Goal: Task Accomplishment & Management: Use online tool/utility

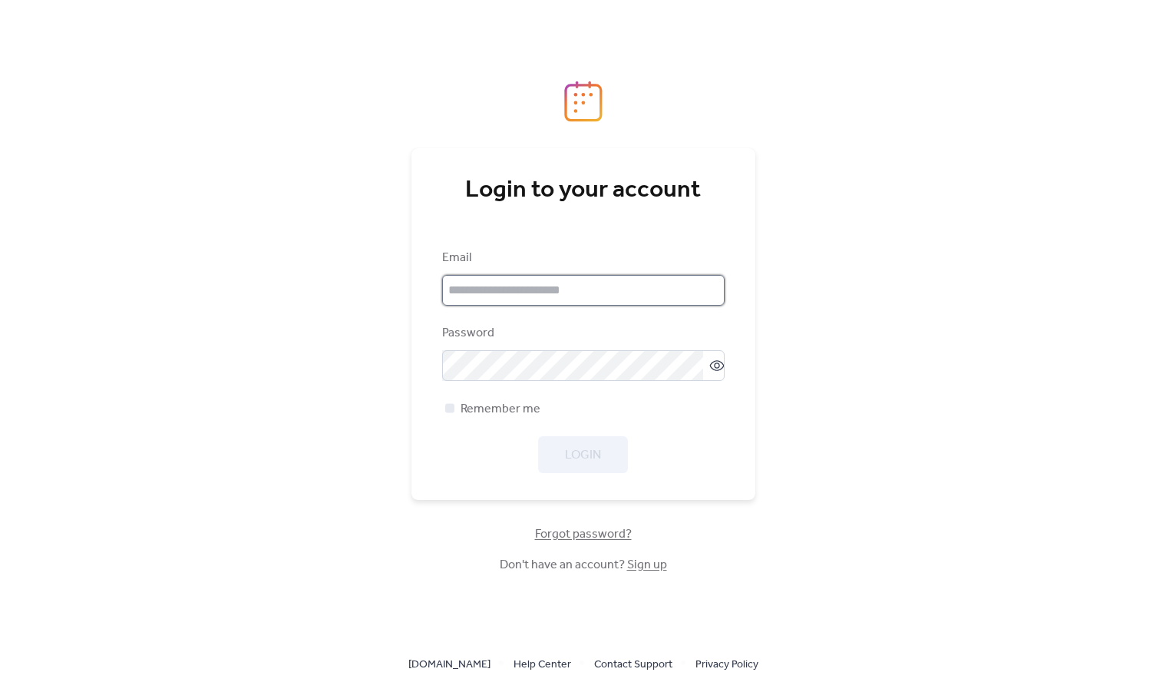
click at [577, 294] on input "email" at bounding box center [583, 290] width 282 height 31
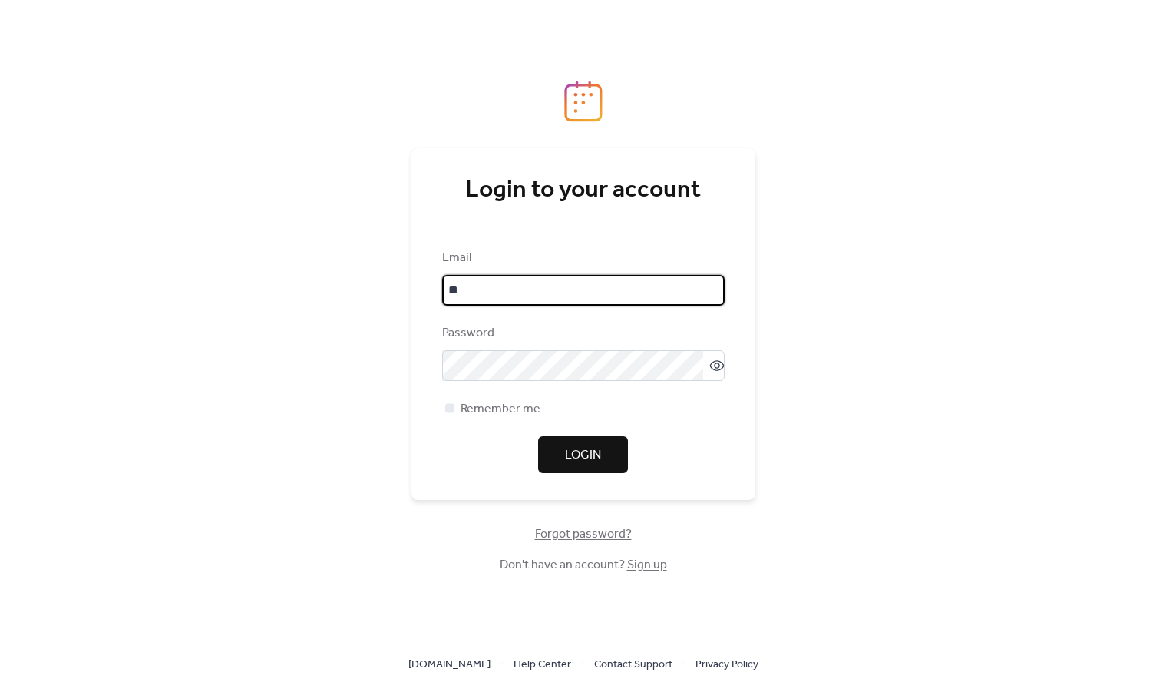
type input "*"
click at [497, 290] on input "**********" at bounding box center [583, 290] width 282 height 31
type input "**********"
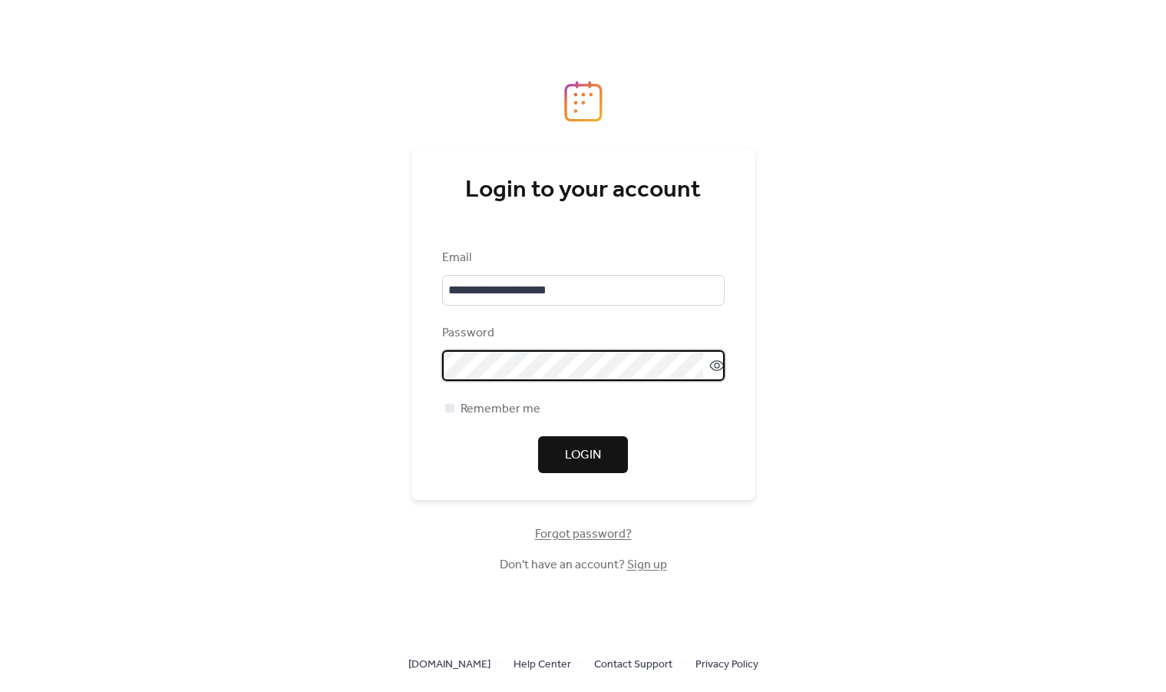
click at [652, 569] on link "Sign up" at bounding box center [647, 565] width 40 height 24
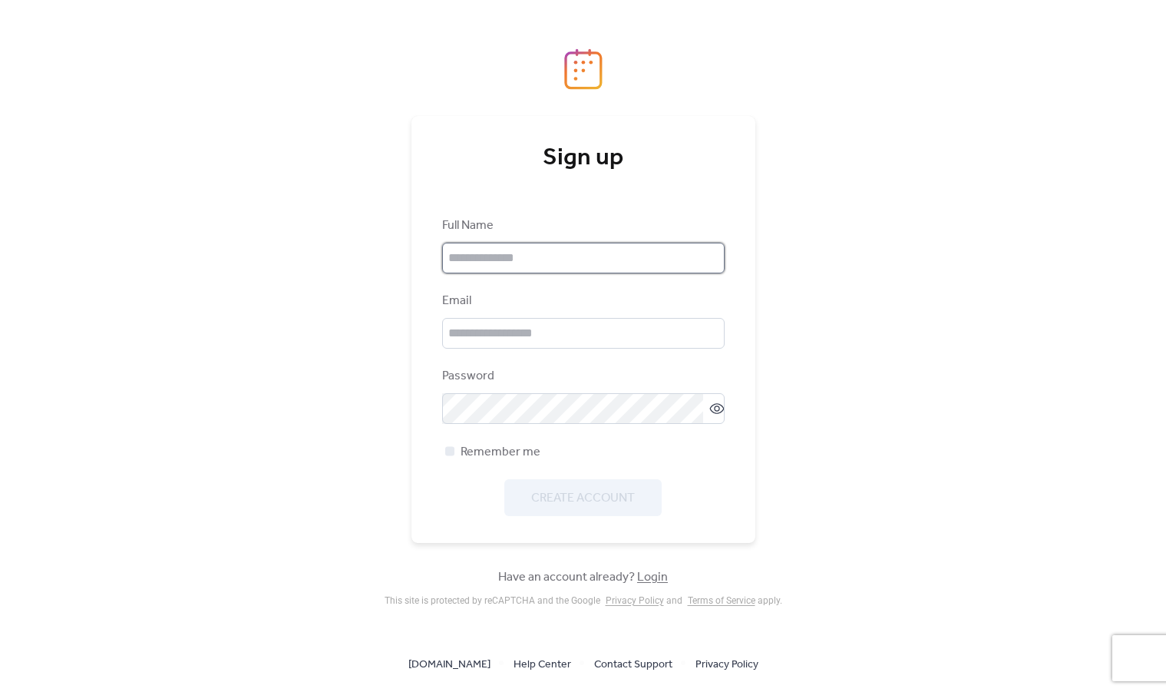
click at [519, 259] on input "text" at bounding box center [583, 258] width 282 height 31
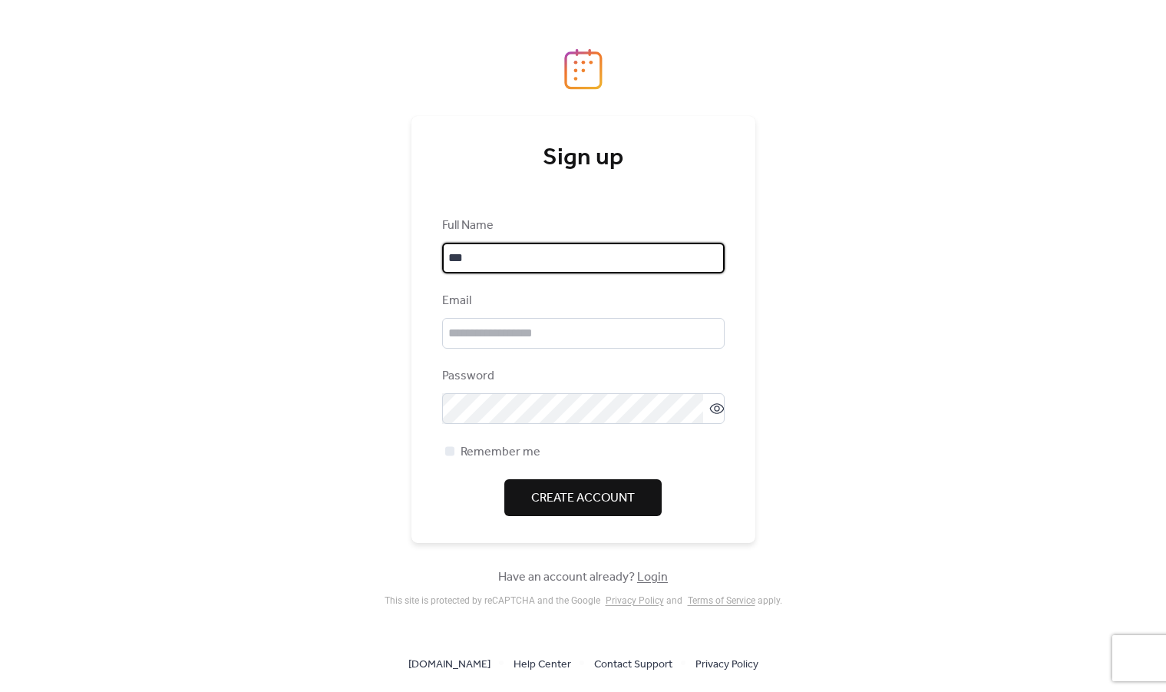
type input "**********"
click at [519, 335] on input "email" at bounding box center [583, 333] width 282 height 31
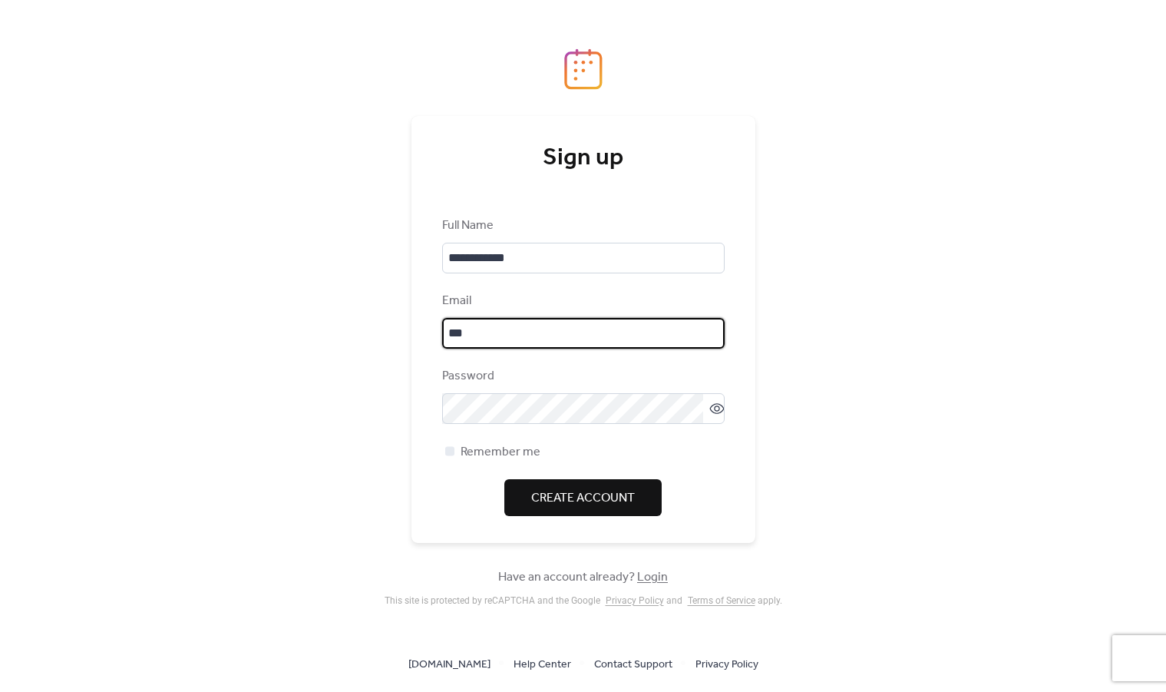
type input "**********"
click at [547, 499] on span "Create Account" at bounding box center [583, 498] width 104 height 18
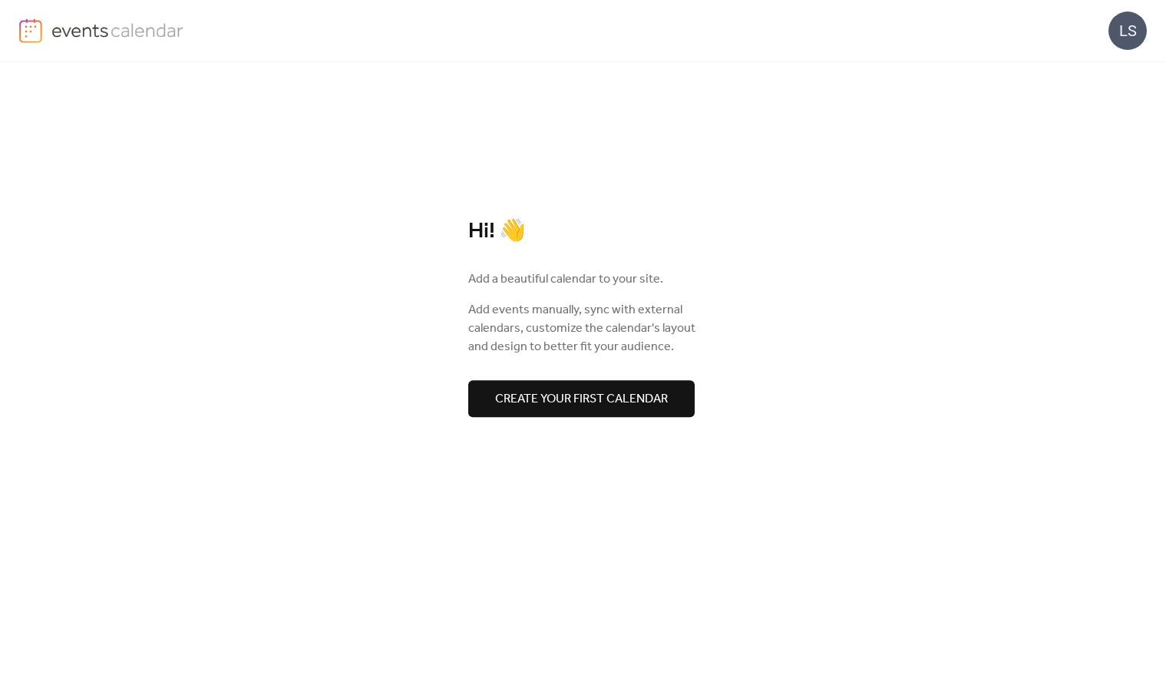
click at [711, 209] on div "Hi! 👋 Add a beautiful calendar to your site. Add events manually, sync with ext…" at bounding box center [583, 376] width 1166 height 629
click at [855, 174] on div "Hi! 👋 Add a beautiful calendar to your site. Add events manually, sync with ext…" at bounding box center [583, 376] width 1166 height 629
click at [783, 183] on div "Hi! 👋 Add a beautiful calendar to your site. Add events manually, sync with ext…" at bounding box center [583, 376] width 1166 height 629
click at [600, 408] on span "Create your first calendar" at bounding box center [581, 399] width 173 height 18
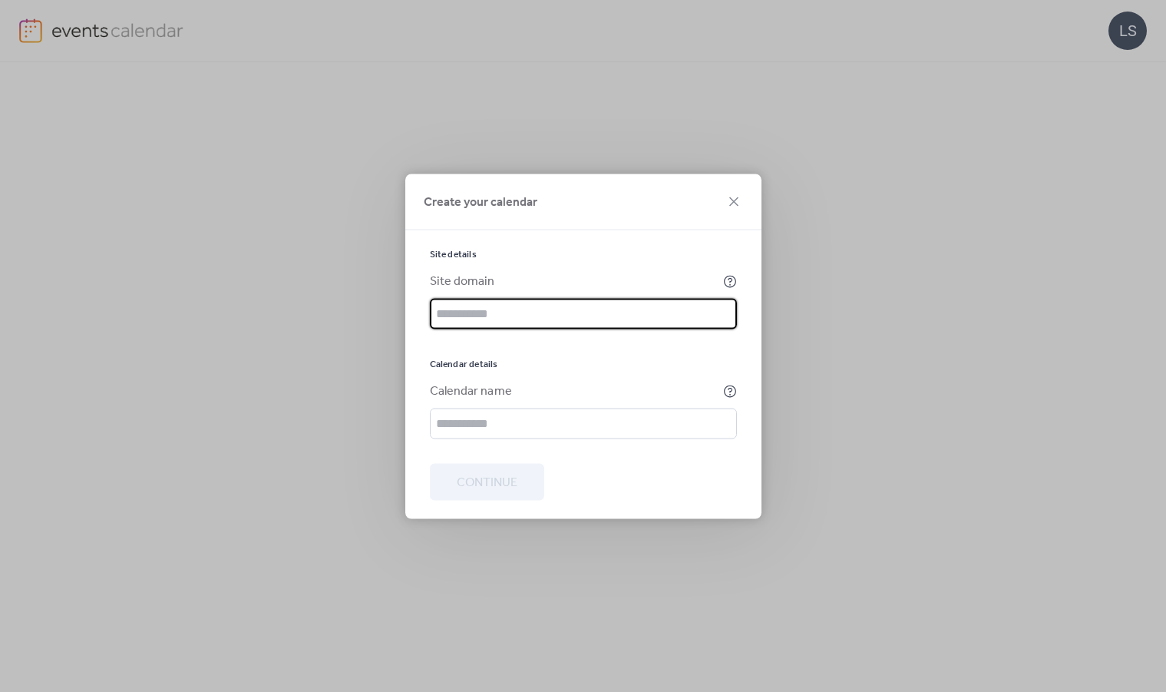
click at [583, 316] on input "text" at bounding box center [583, 313] width 307 height 31
type input "**********"
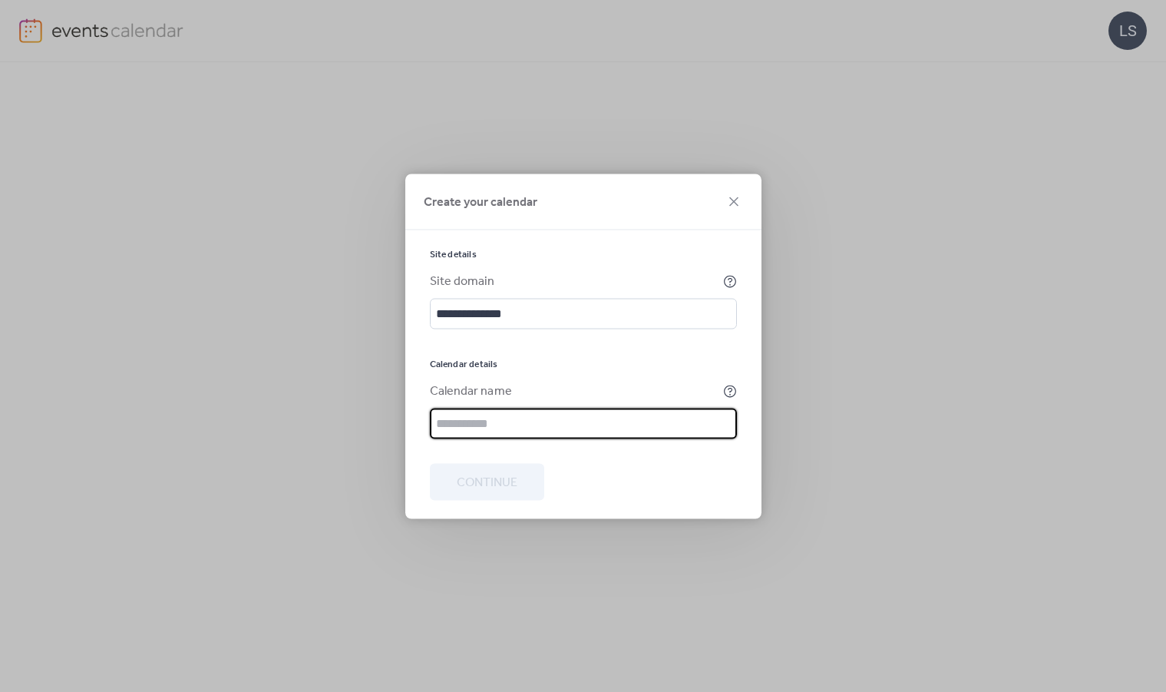
click at [540, 434] on input "text" at bounding box center [583, 423] width 307 height 31
type input "**********"
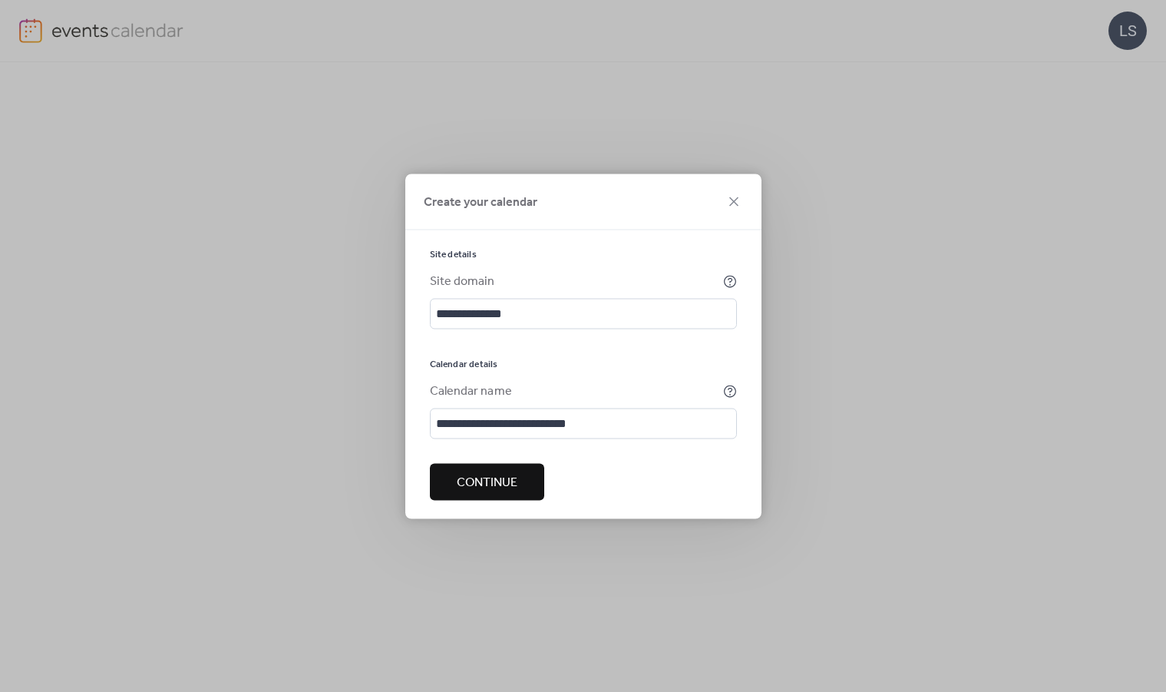
click at [490, 491] on span "Continue" at bounding box center [487, 482] width 61 height 18
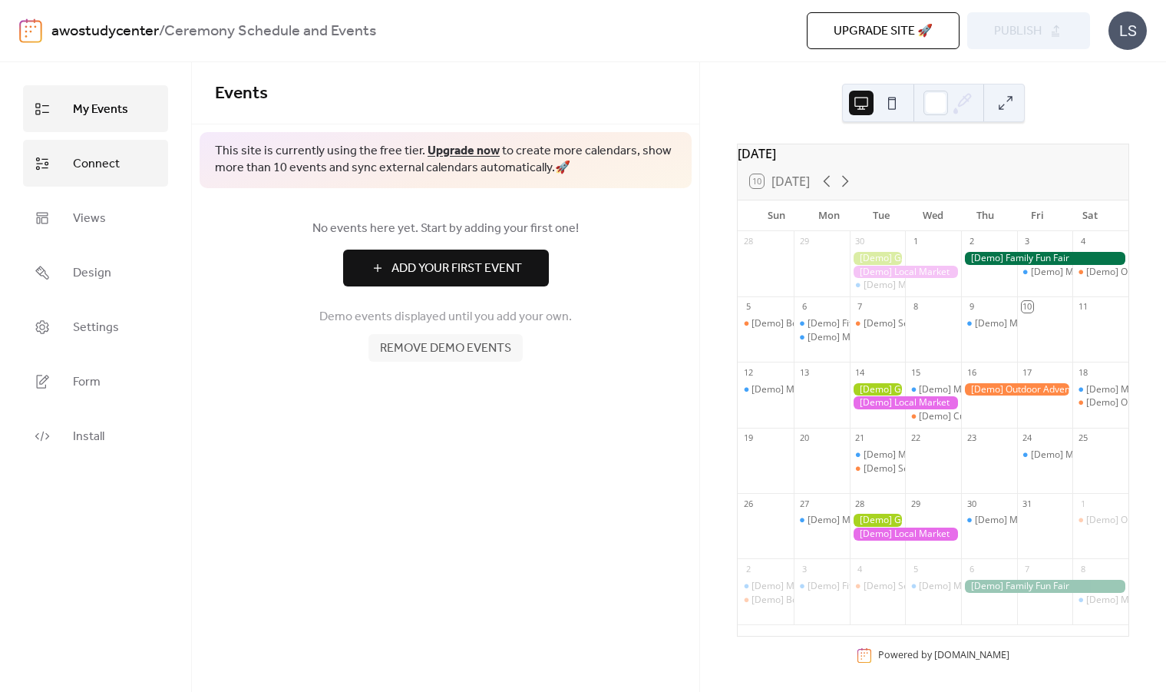
click at [114, 147] on link "Connect" at bounding box center [95, 163] width 145 height 47
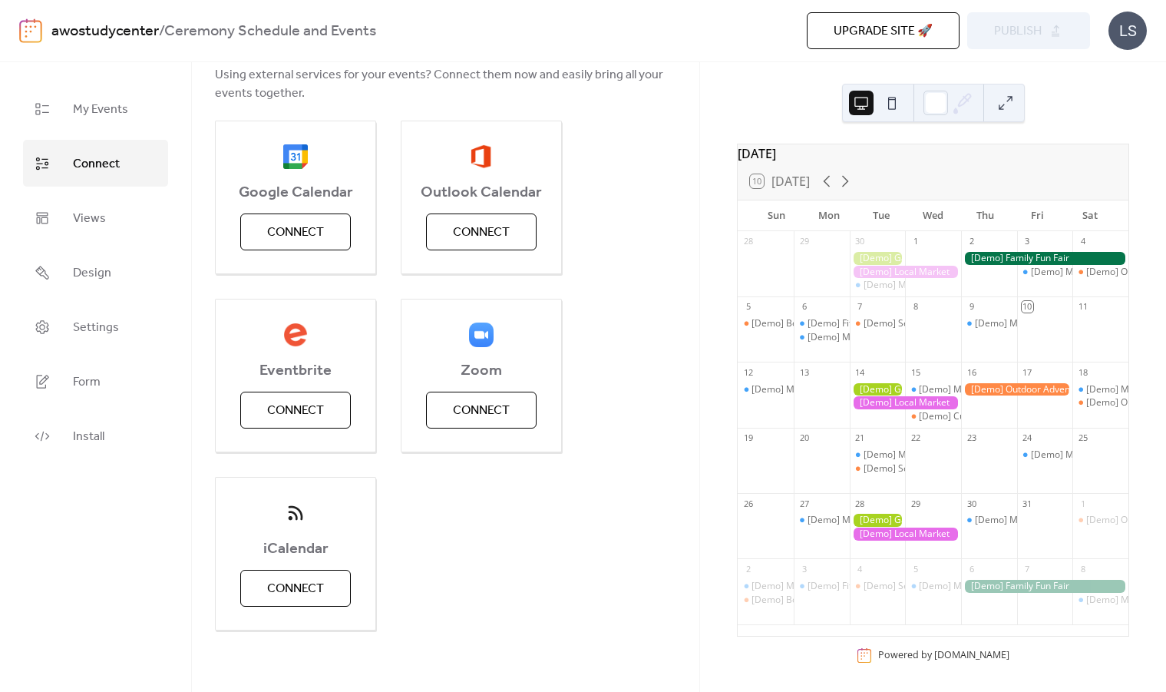
scroll to position [13, 0]
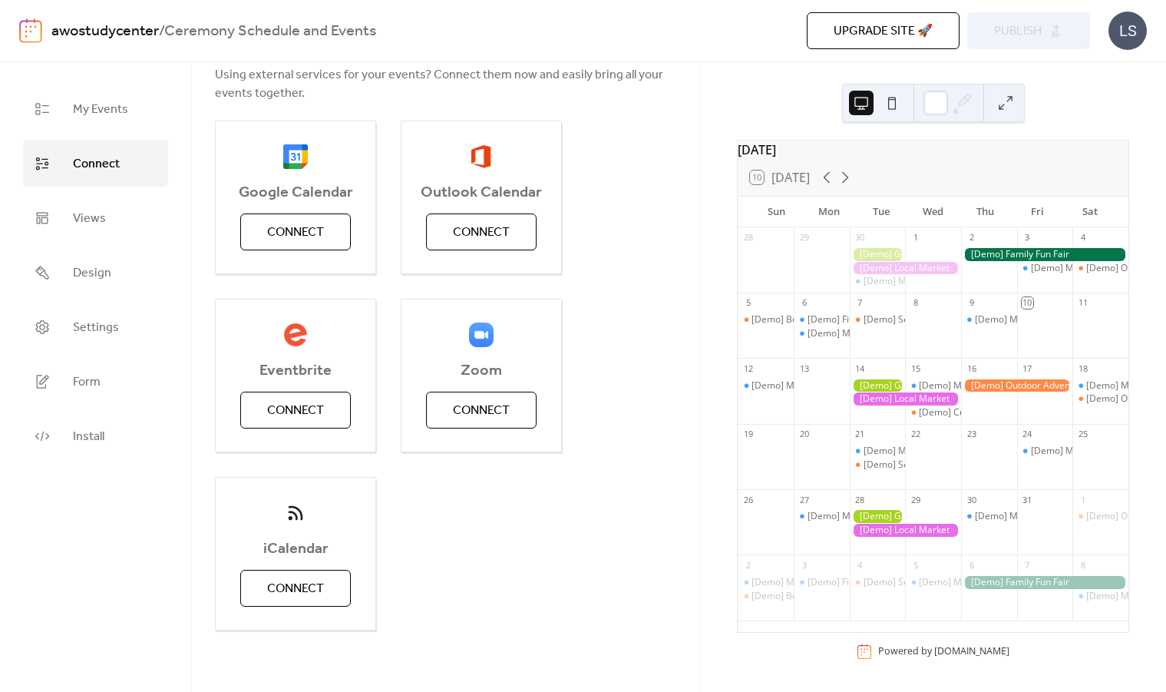
click at [894, 112] on button at bounding box center [892, 103] width 25 height 25
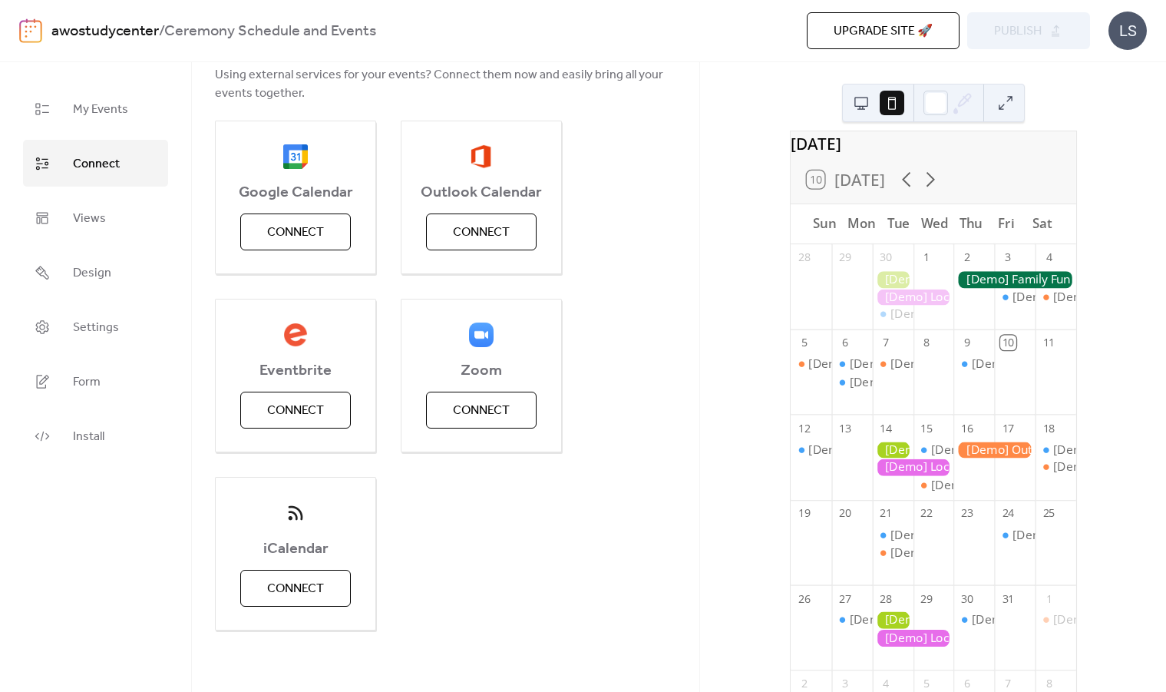
scroll to position [0, 0]
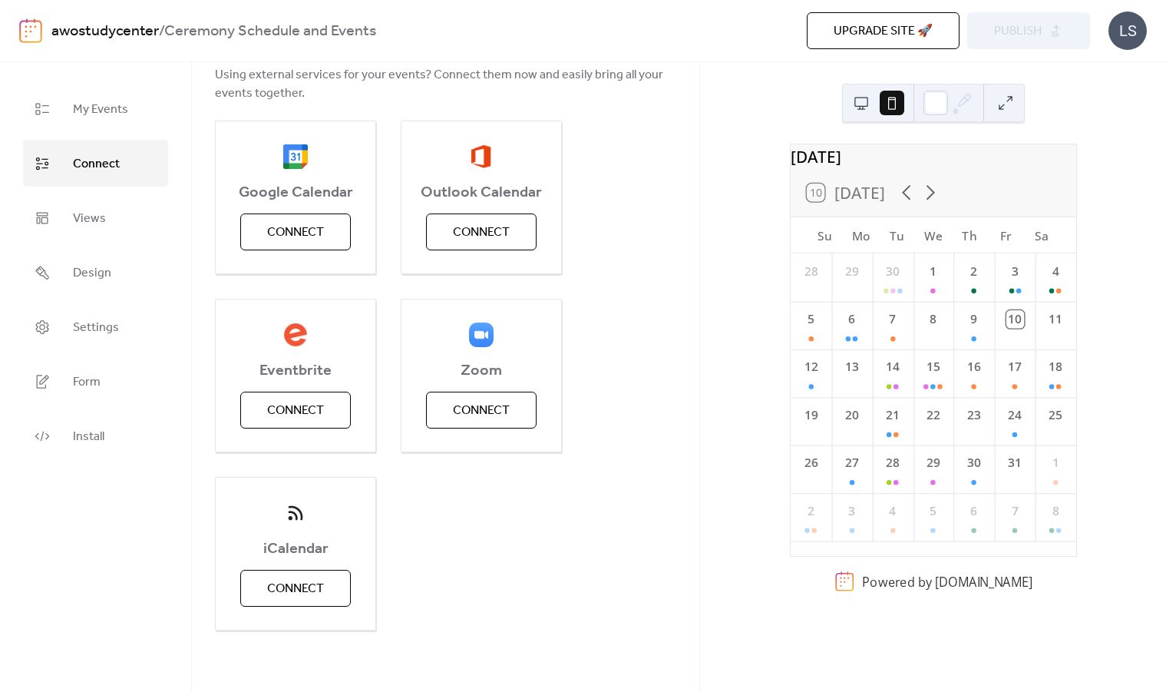
click at [861, 106] on button at bounding box center [861, 103] width 25 height 25
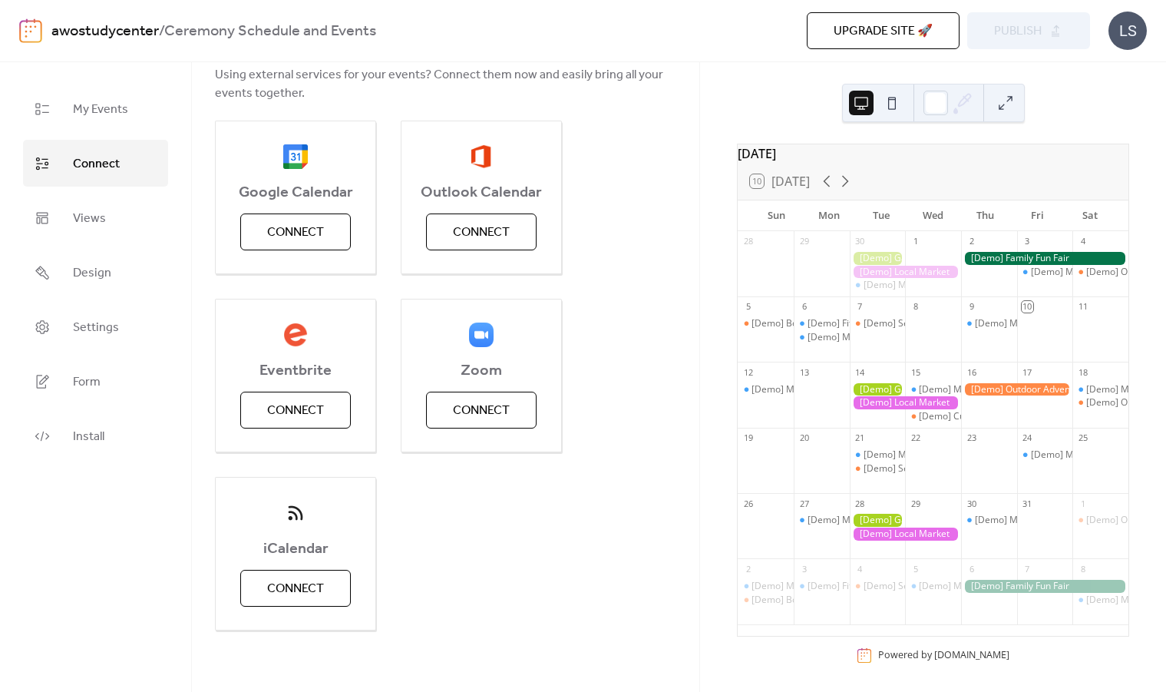
click at [98, 192] on ul "My Events Connect Views Design Settings Form Install" at bounding box center [95, 272] width 145 height 374
click at [94, 206] on span "Views" at bounding box center [89, 218] width 33 height 24
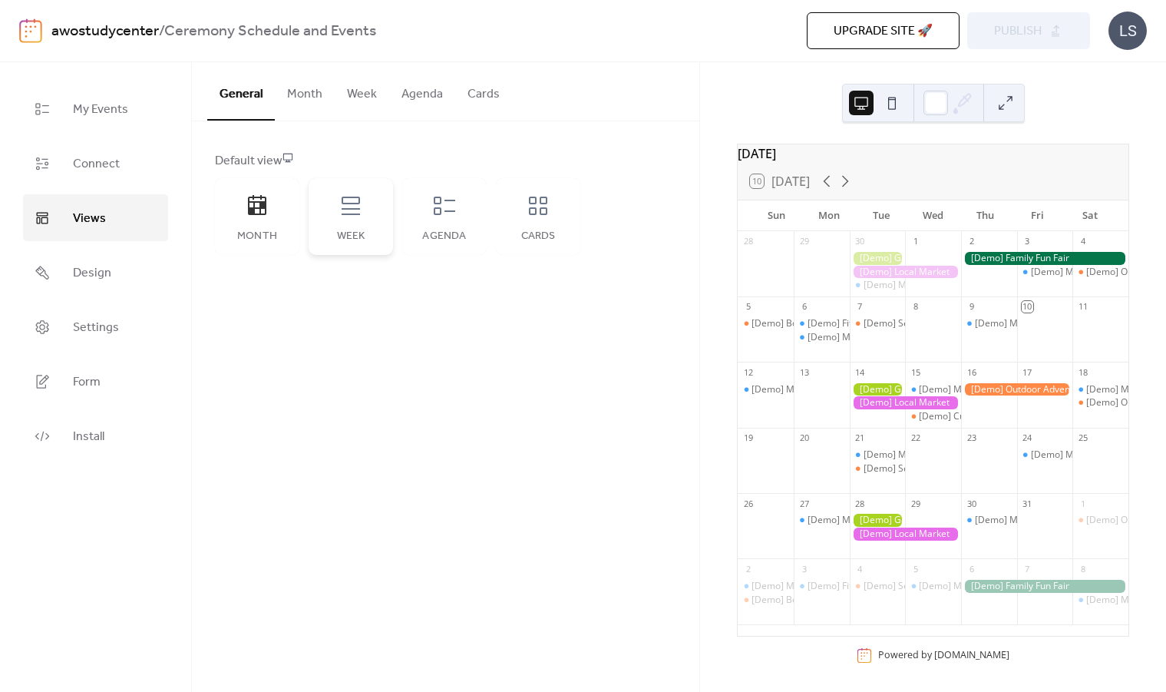
click at [348, 216] on icon at bounding box center [351, 205] width 25 height 25
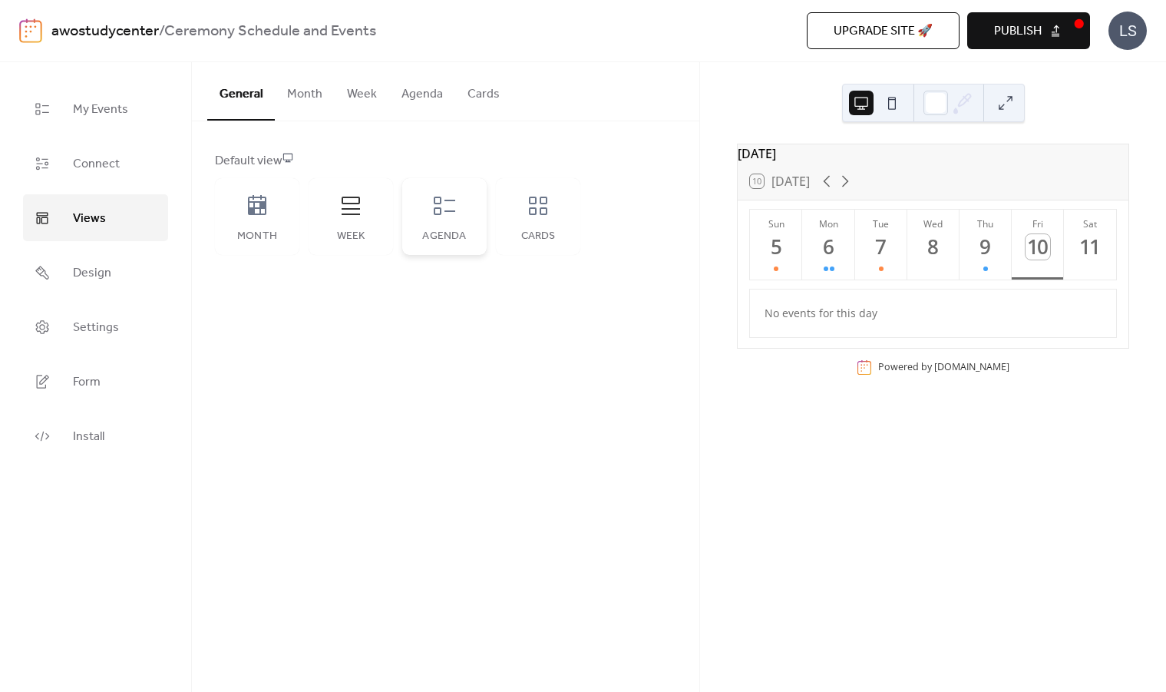
click at [434, 227] on div "Agenda" at bounding box center [444, 216] width 84 height 77
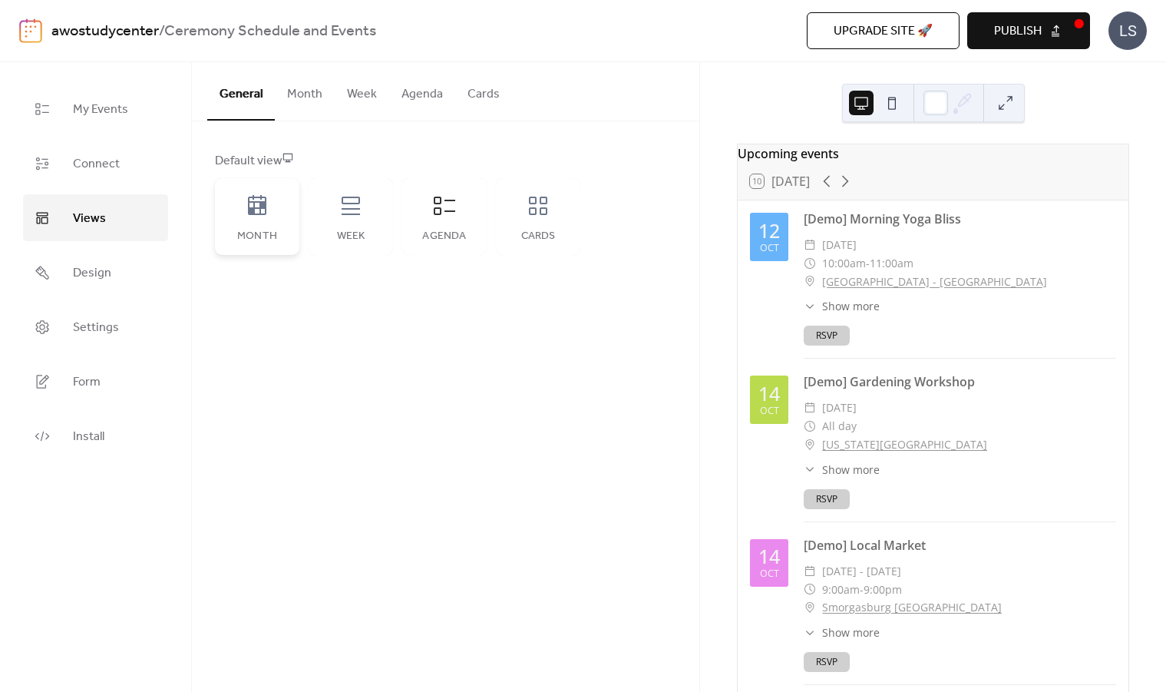
click at [266, 225] on div "Month" at bounding box center [257, 216] width 84 height 77
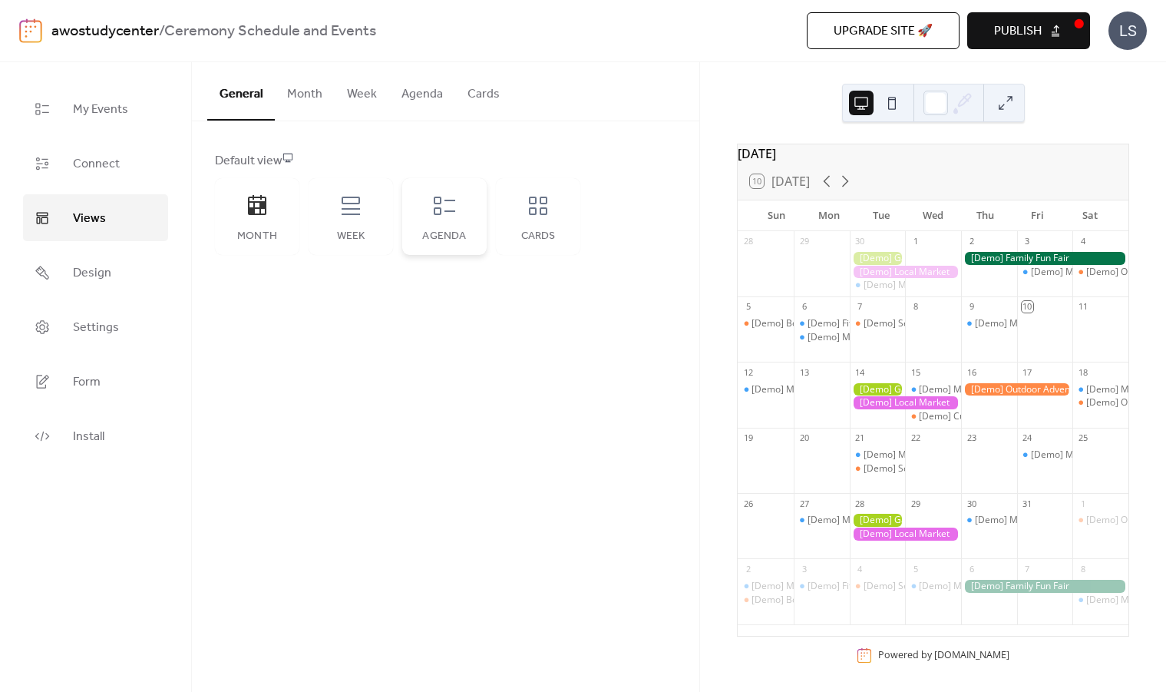
click at [474, 212] on div "Agenda" at bounding box center [444, 216] width 84 height 77
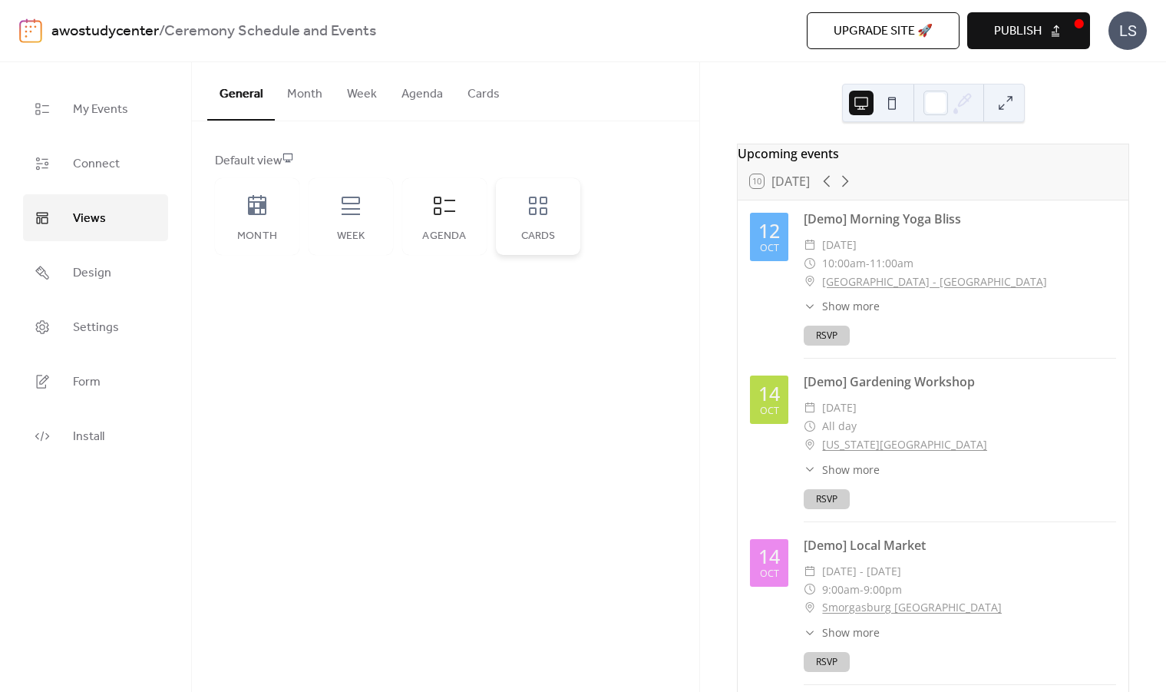
click at [536, 239] on div "Cards" at bounding box center [538, 236] width 54 height 12
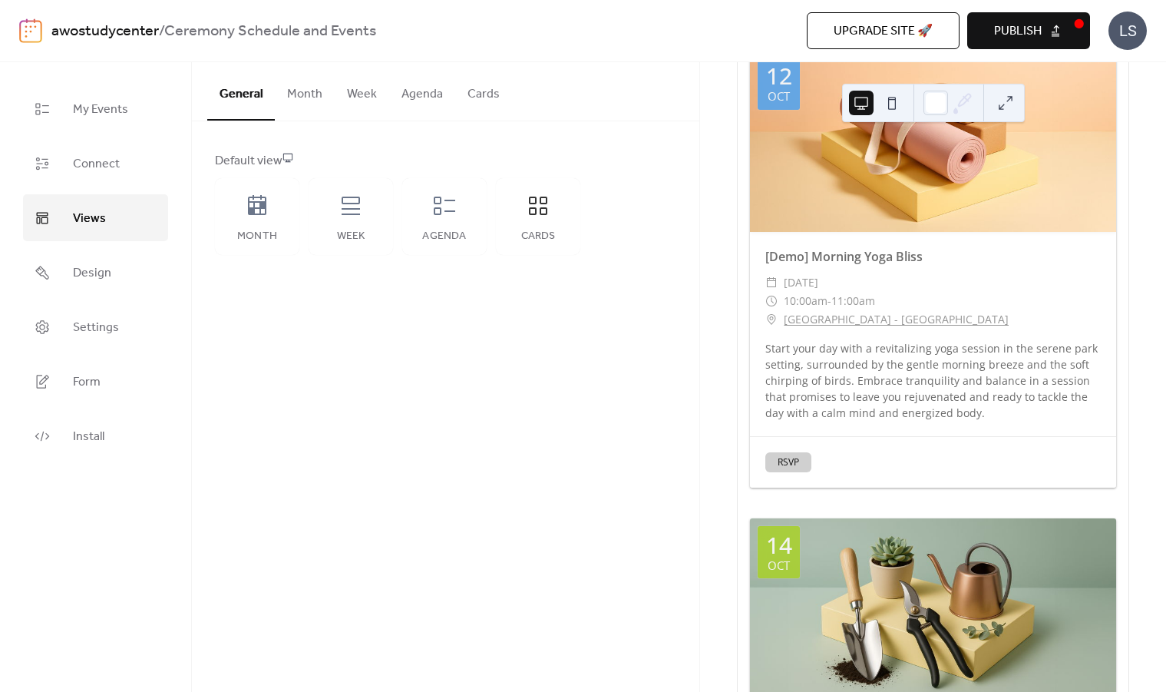
scroll to position [178, 0]
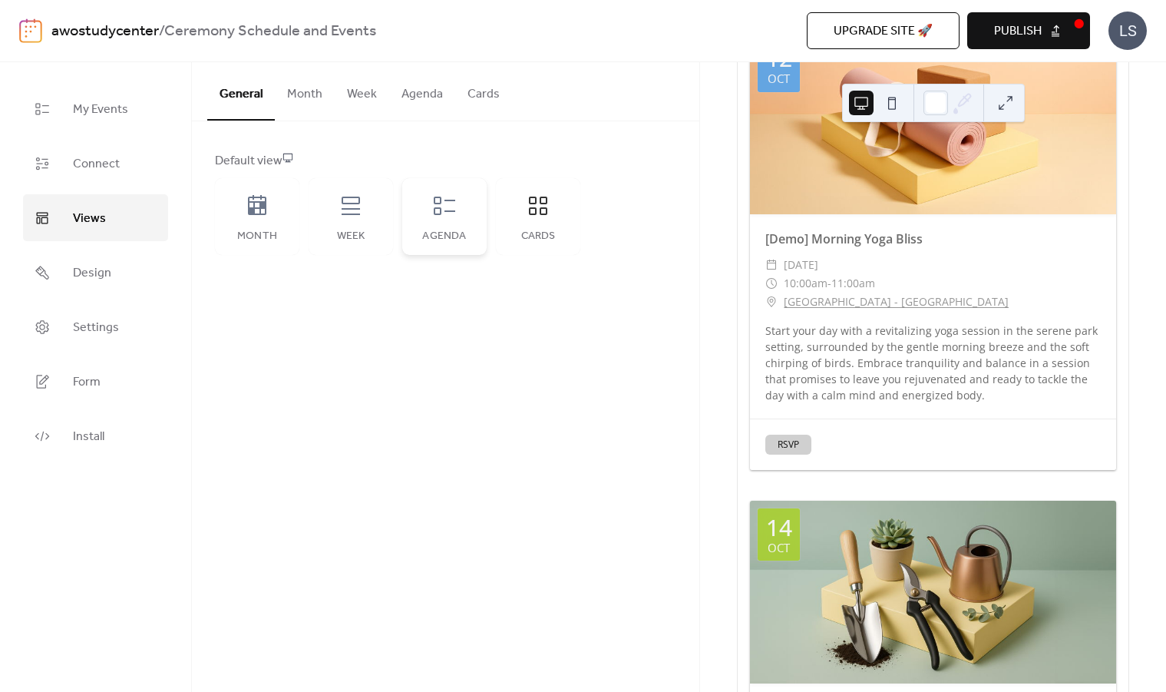
click at [443, 222] on div "Agenda" at bounding box center [444, 216] width 84 height 77
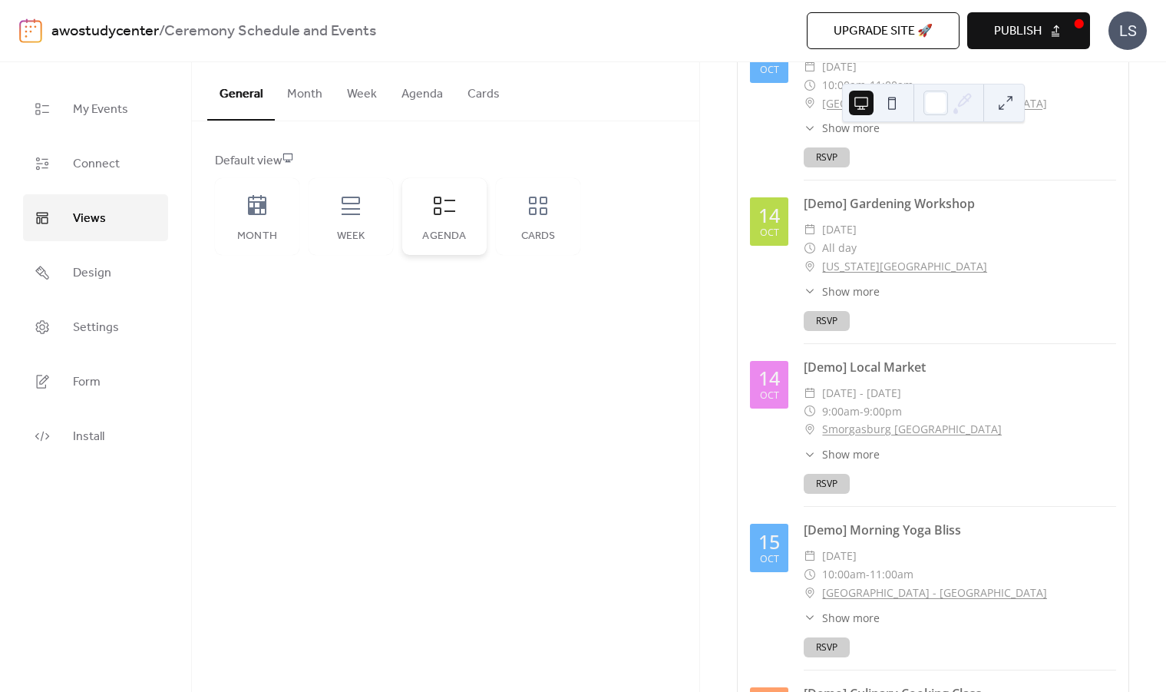
scroll to position [0, 0]
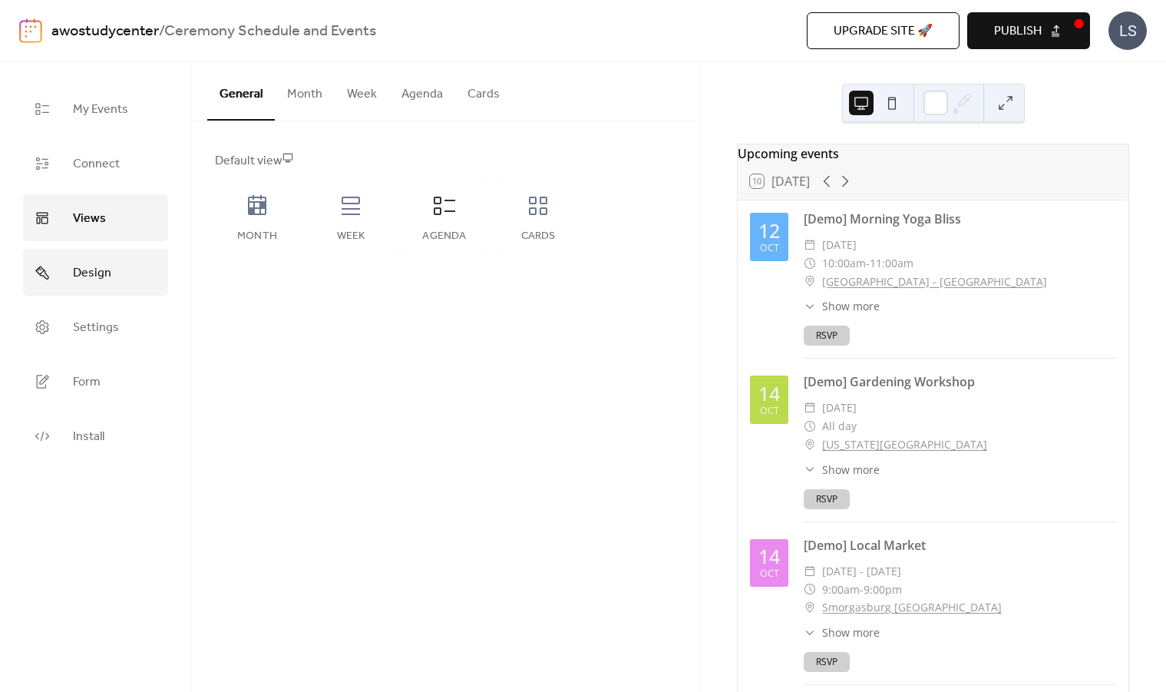
click at [115, 255] on link "Design" at bounding box center [95, 272] width 145 height 47
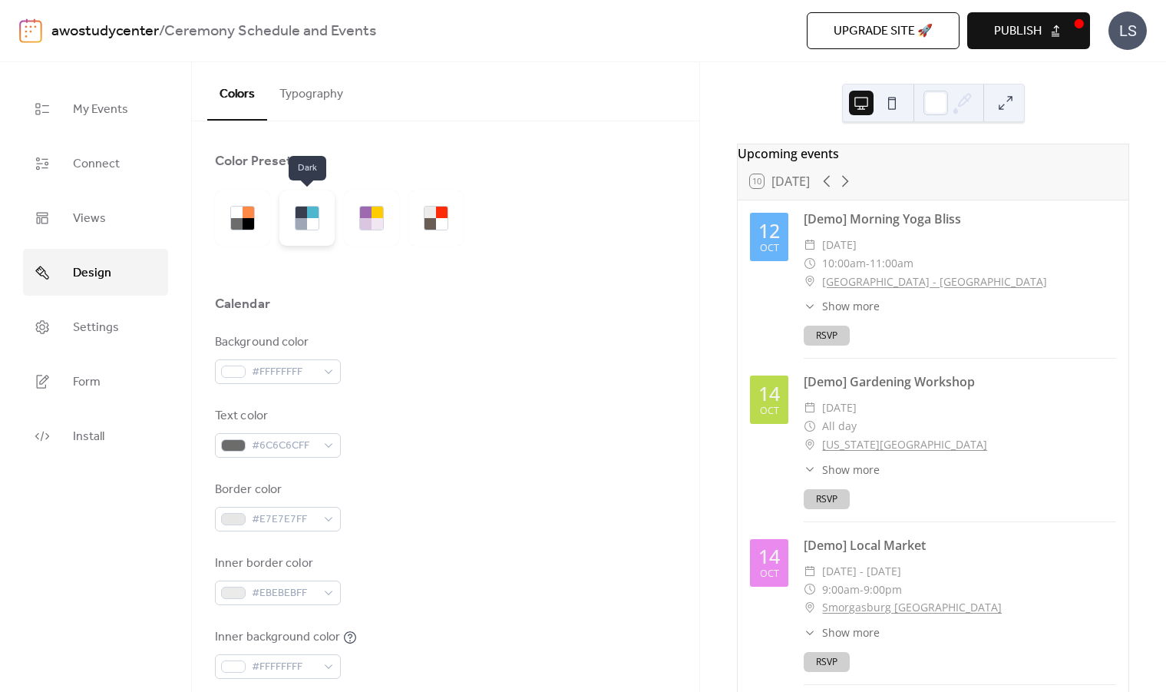
click at [296, 234] on div at bounding box center [306, 217] width 55 height 55
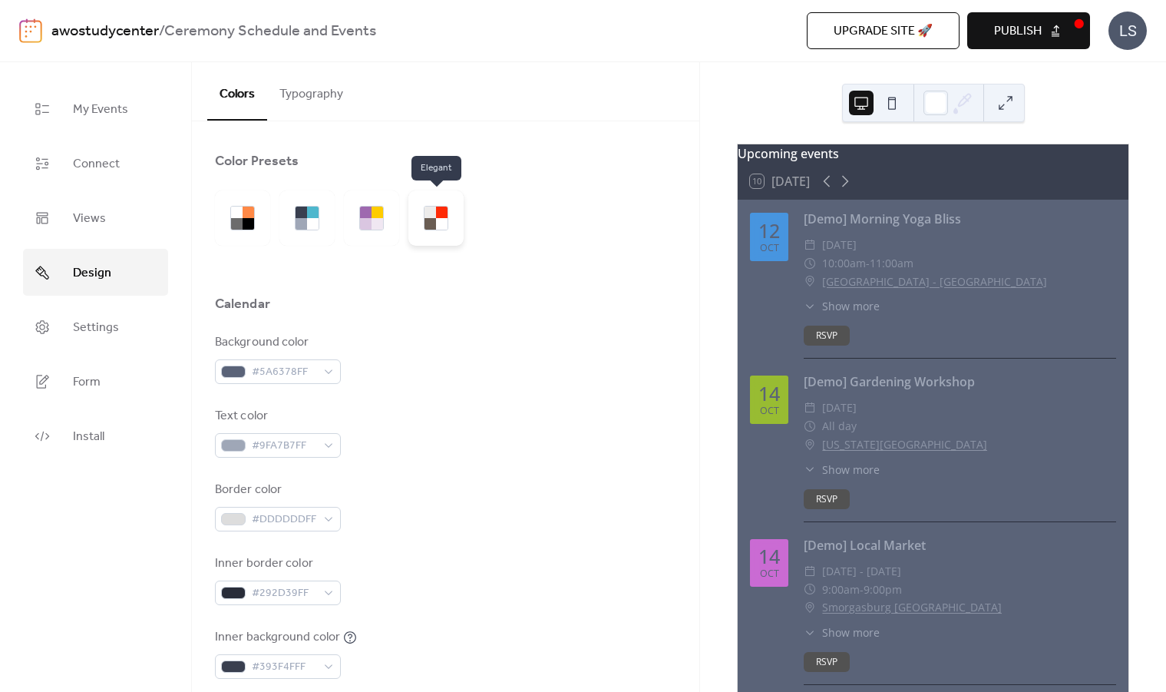
click at [440, 223] on div at bounding box center [442, 224] width 12 height 12
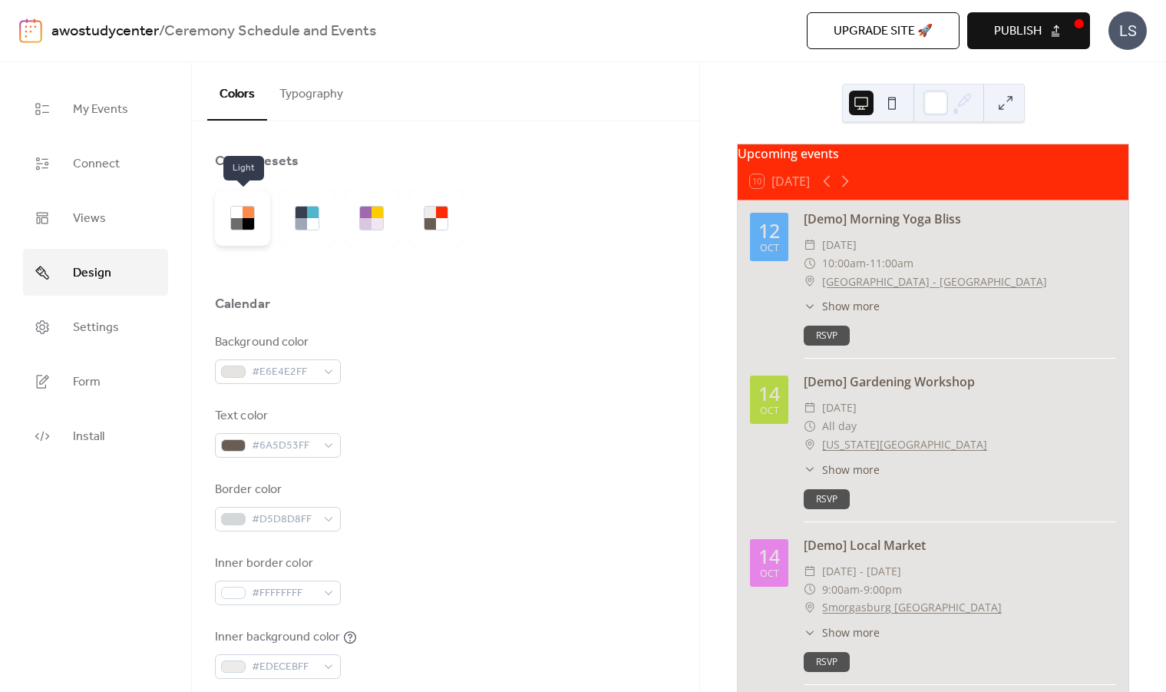
click at [223, 226] on div at bounding box center [242, 217] width 55 height 55
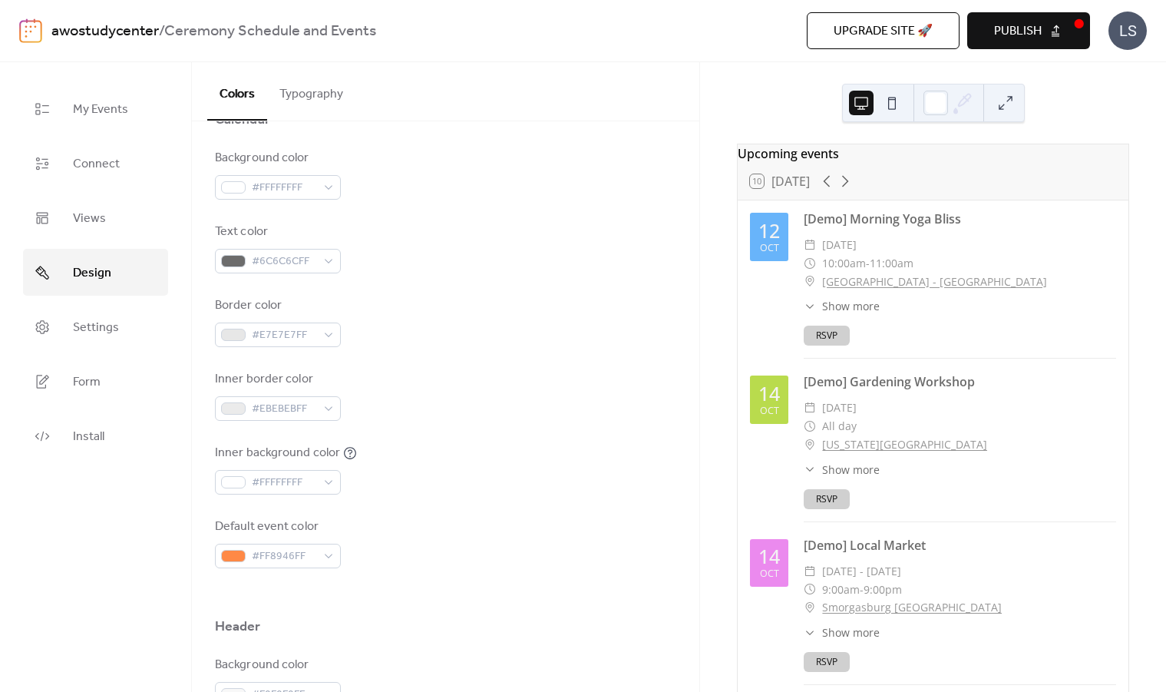
scroll to position [190, 0]
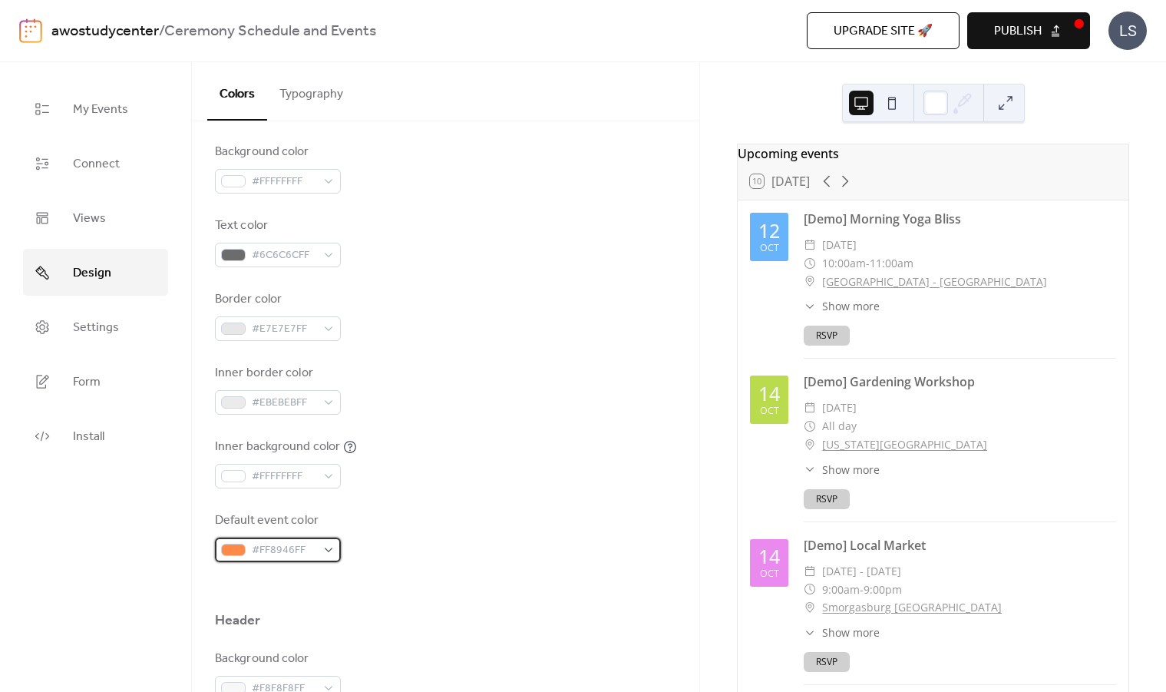
click at [238, 547] on div at bounding box center [233, 549] width 25 height 12
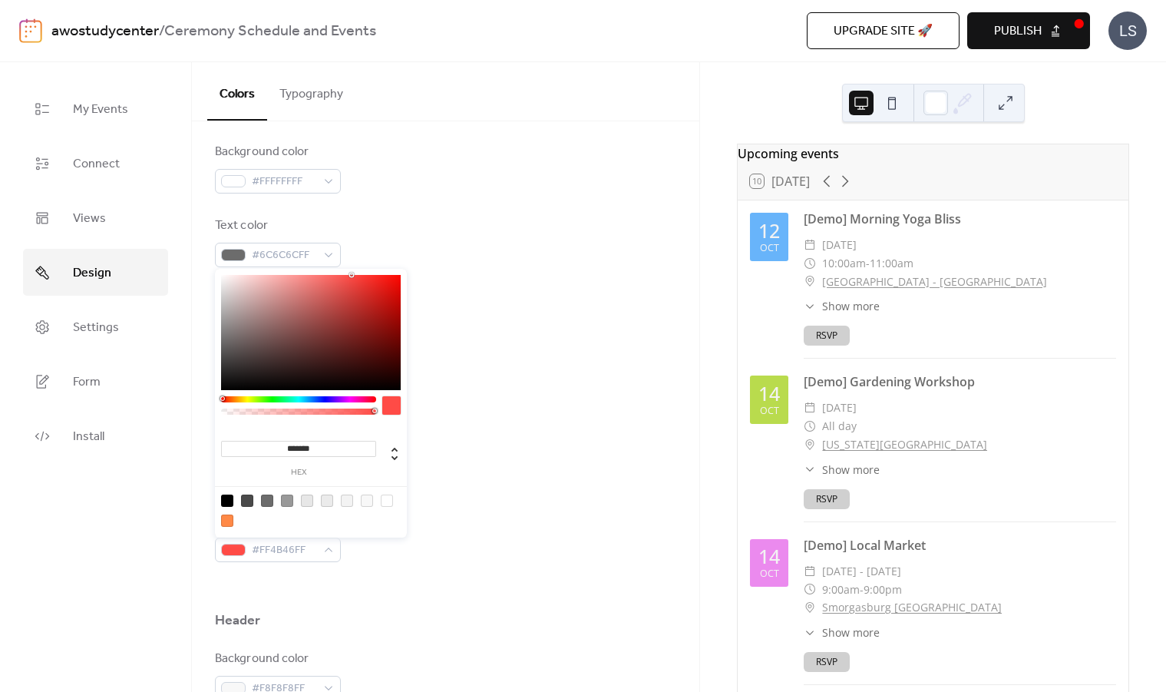
type input "*******"
drag, startPoint x: 231, startPoint y: 400, endPoint x: 218, endPoint y: 398, distance: 13.3
click at [218, 398] on div "******* hex" at bounding box center [311, 405] width 192 height 272
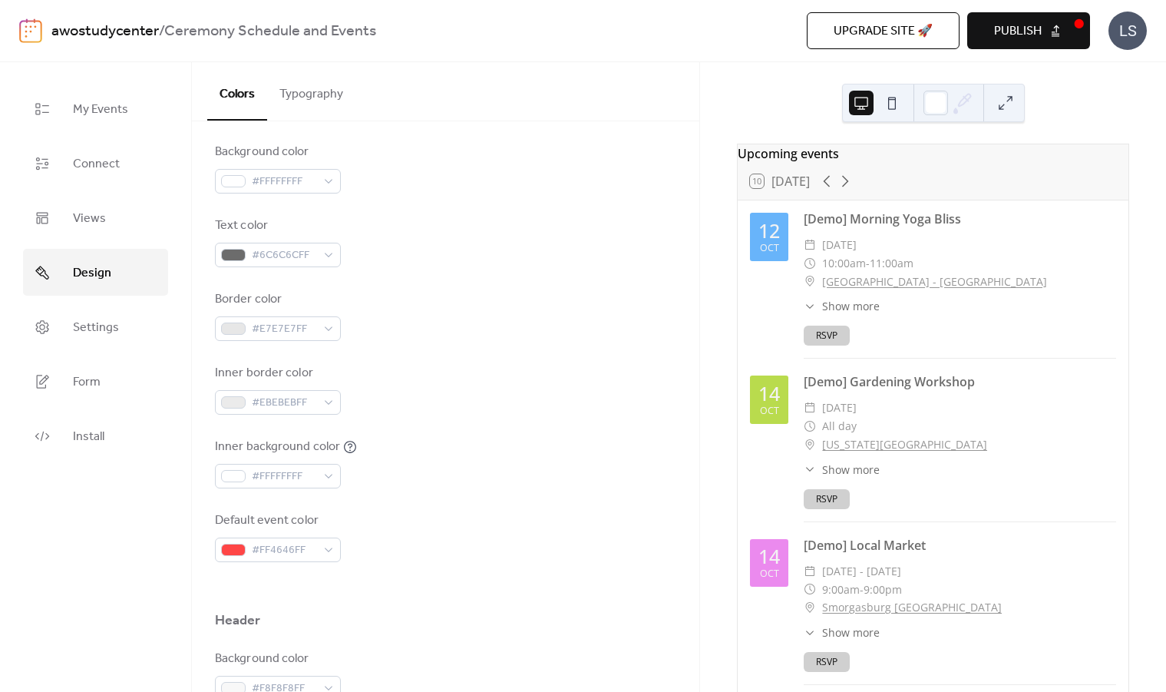
click at [453, 417] on div "Background color #FFFFFFFF Text color #6C6C6CFF Border color #E7E7E7FF Inner bo…" at bounding box center [445, 352] width 461 height 419
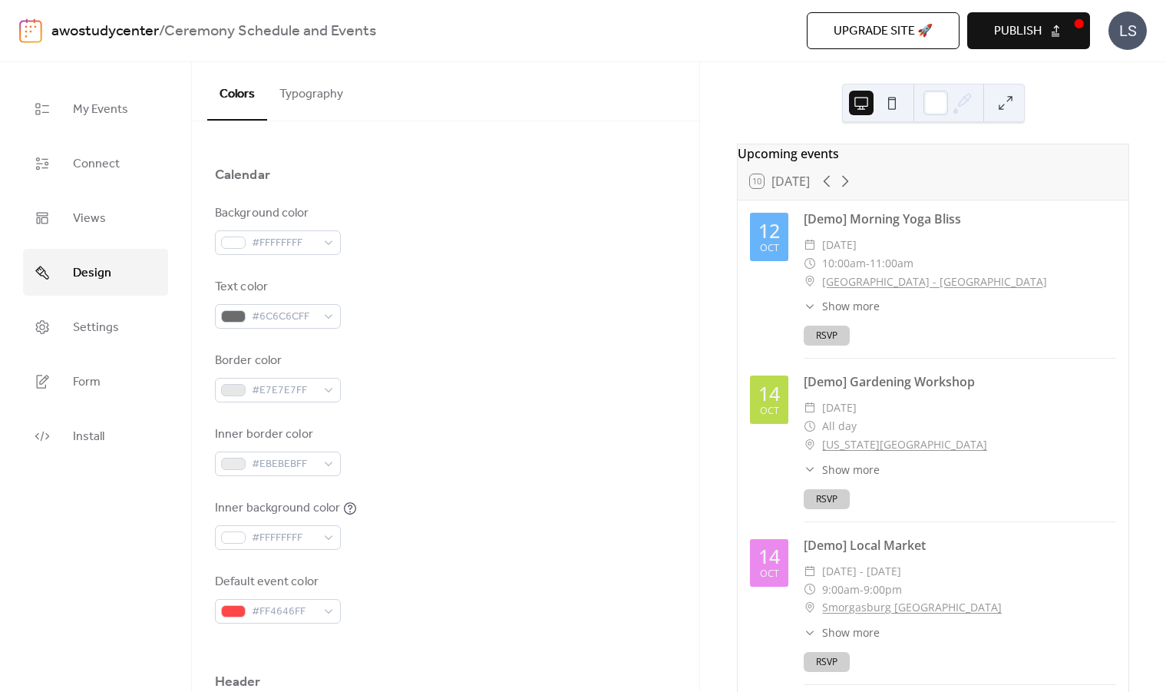
scroll to position [0, 0]
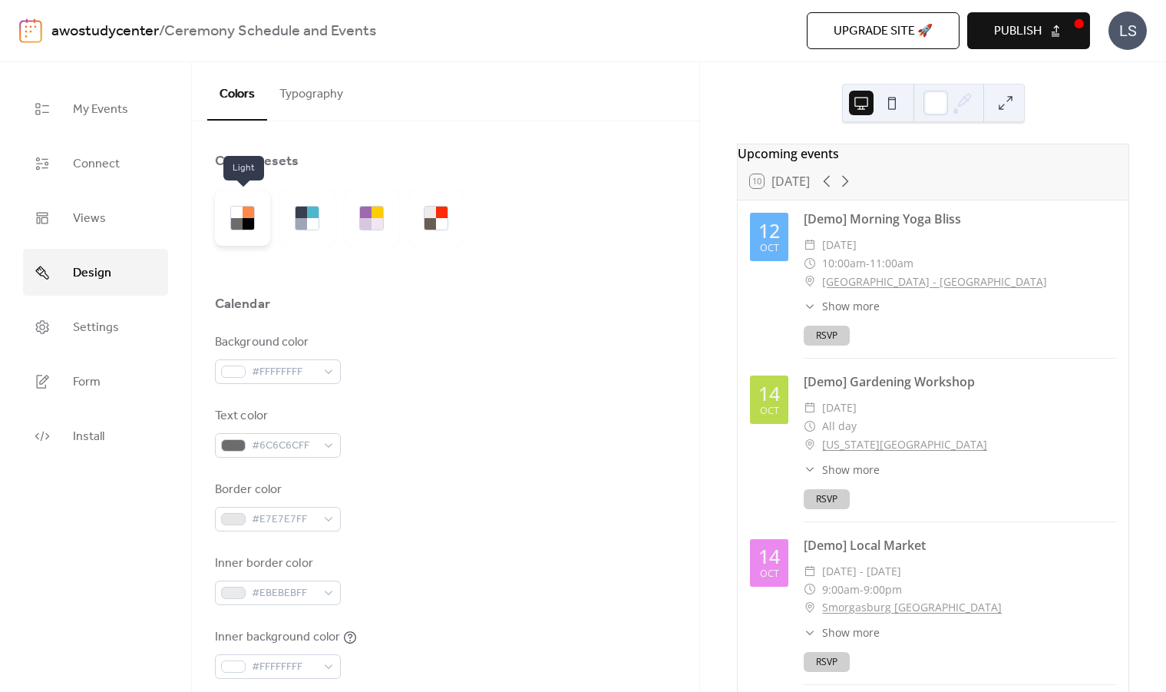
click at [243, 202] on div at bounding box center [242, 217] width 55 height 55
click at [310, 231] on div at bounding box center [306, 217] width 55 height 55
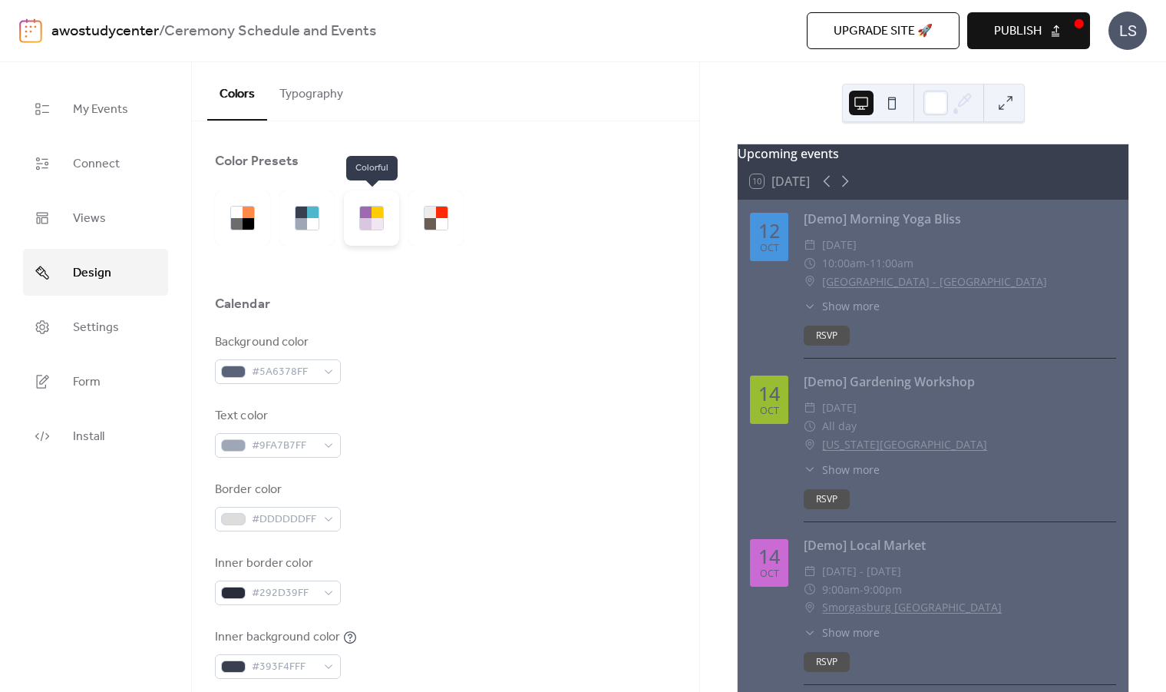
click at [373, 240] on div at bounding box center [371, 217] width 55 height 55
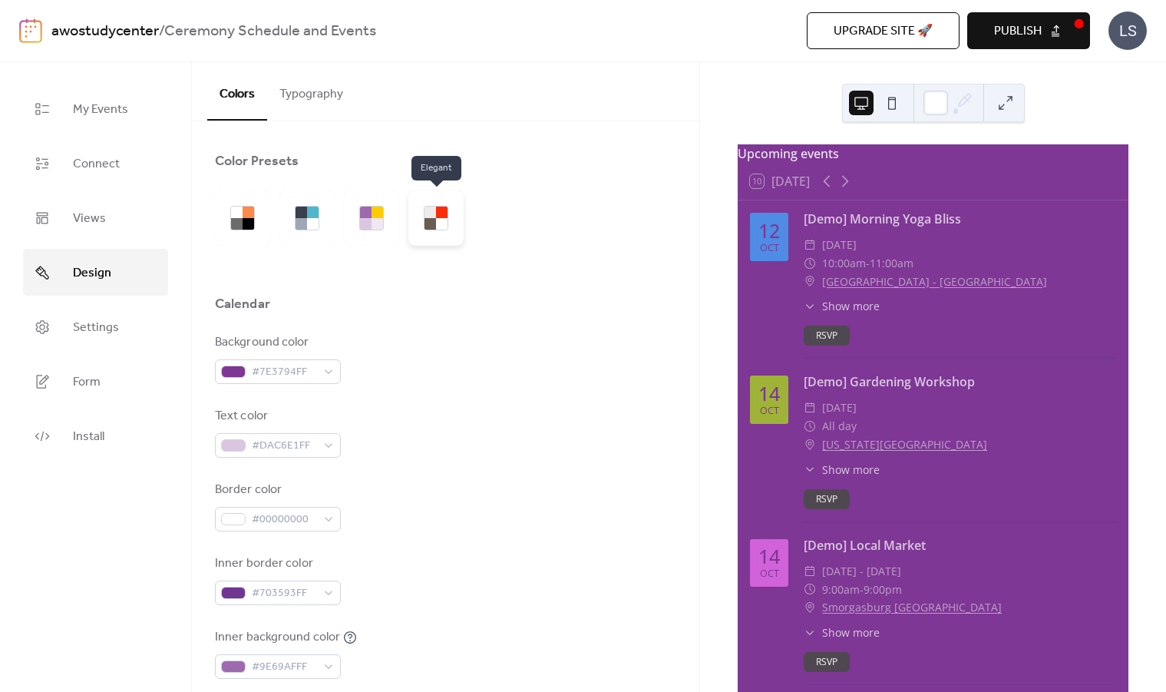
click at [454, 238] on div at bounding box center [435, 217] width 55 height 55
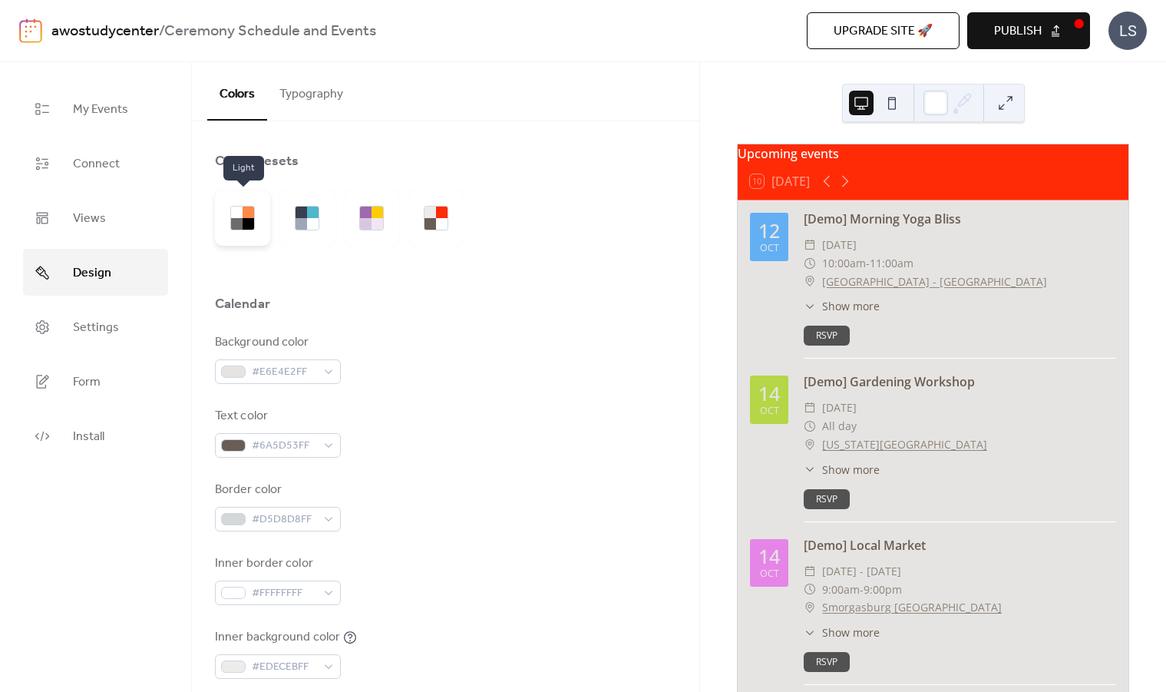
click at [248, 216] on div at bounding box center [249, 212] width 12 height 12
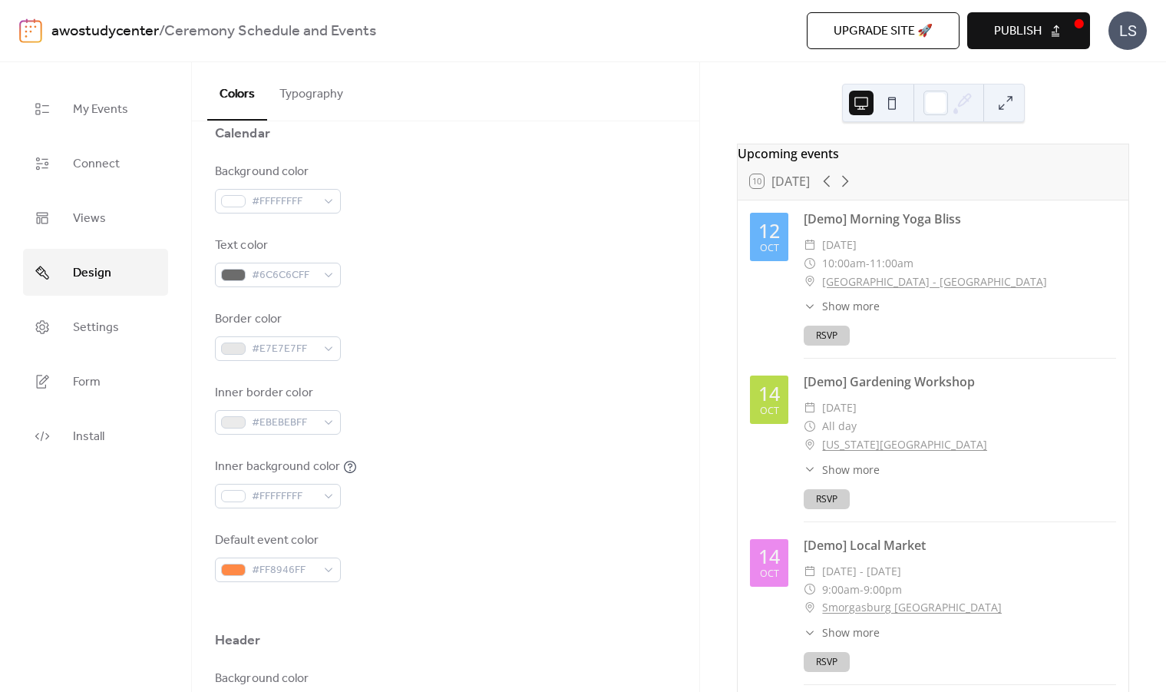
scroll to position [247, 0]
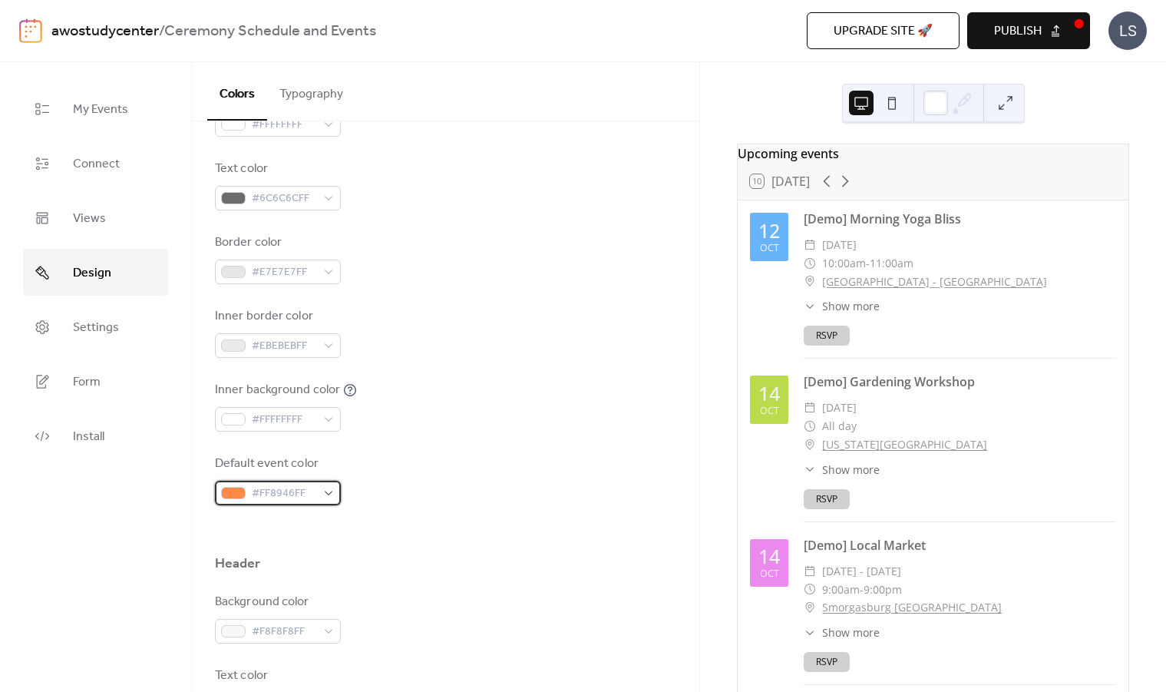
click at [329, 491] on div "#FF8946FF" at bounding box center [278, 493] width 126 height 25
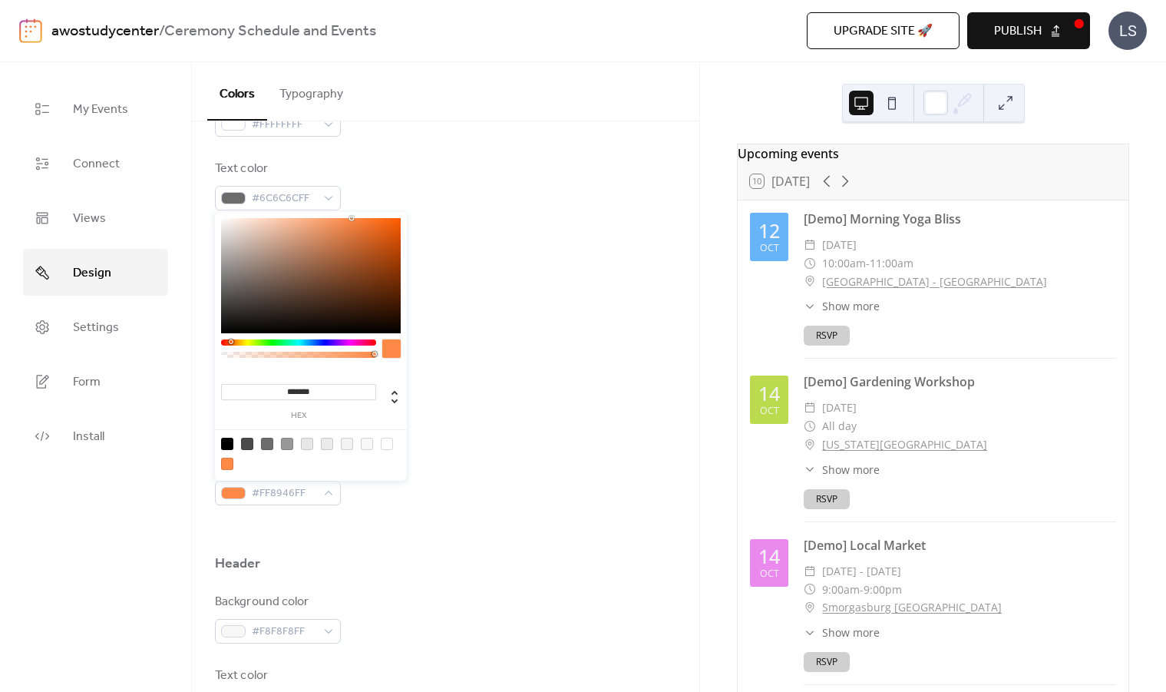
click at [457, 484] on div "Default event color #FF8946FF" at bounding box center [445, 479] width 461 height 51
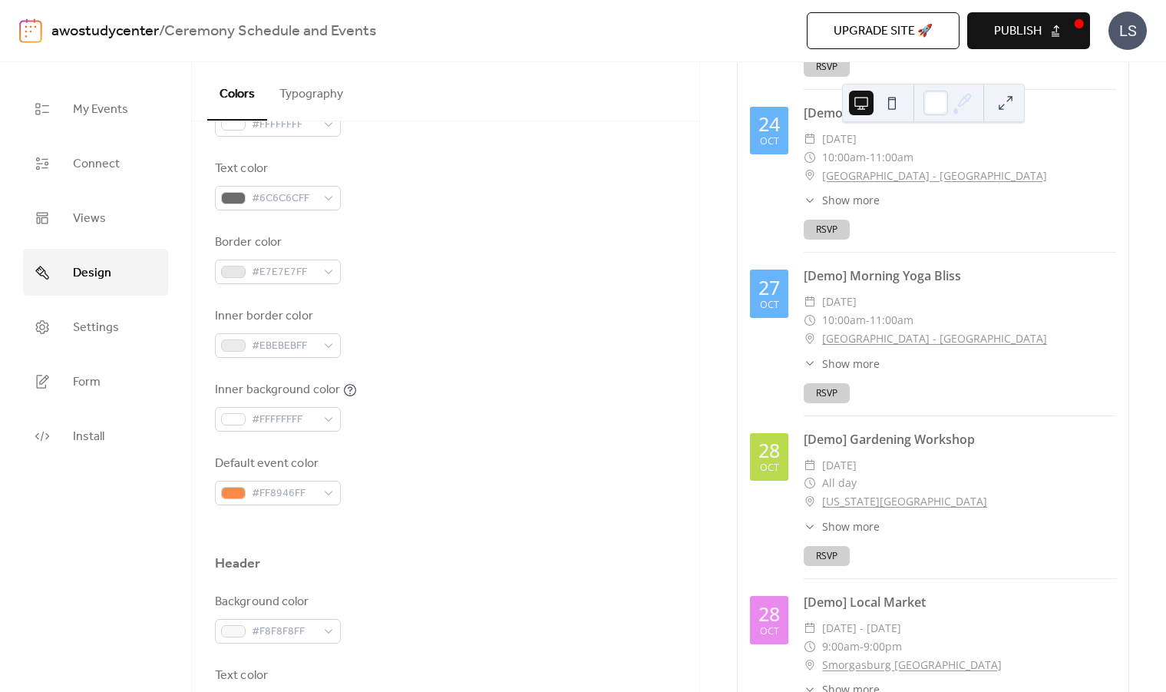
scroll to position [1739, 0]
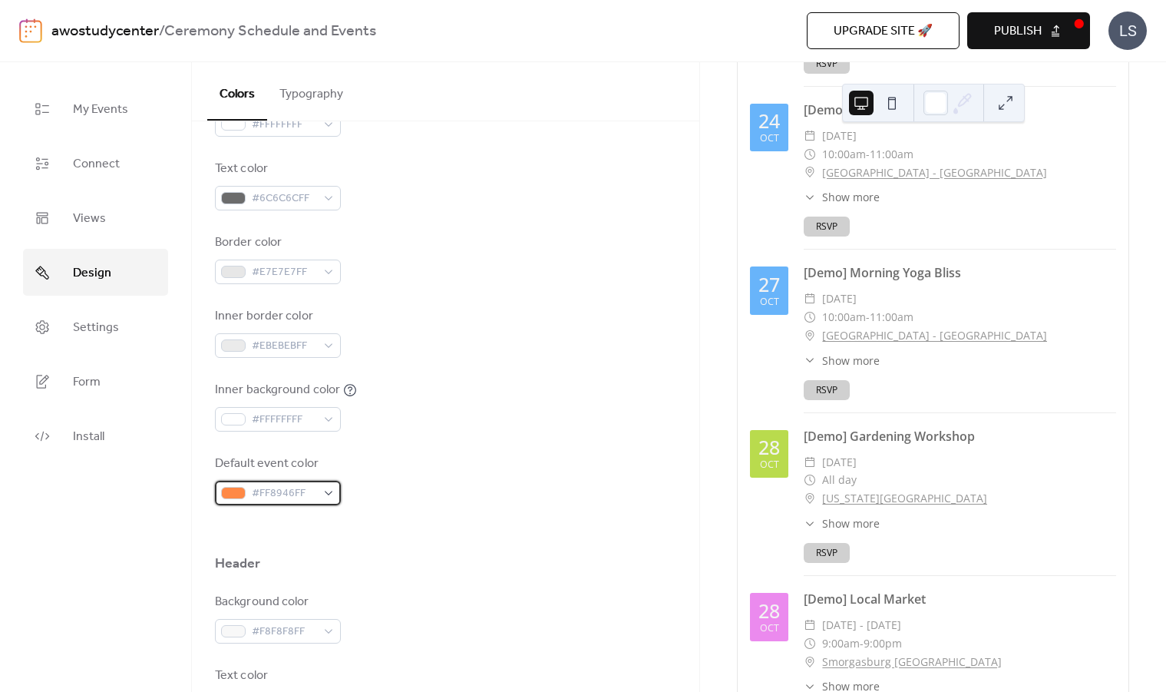
click at [310, 494] on span "#FF8946FF" at bounding box center [284, 493] width 64 height 18
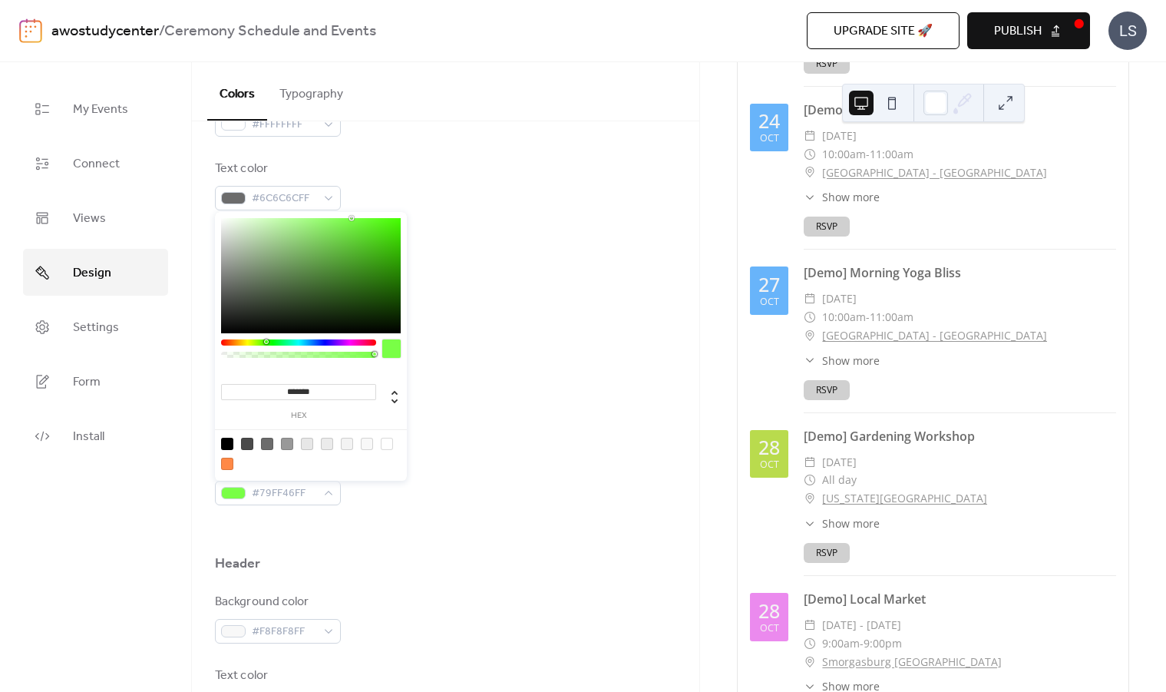
drag, startPoint x: 230, startPoint y: 341, endPoint x: 266, endPoint y: 341, distance: 36.1
click at [266, 341] on div at bounding box center [266, 341] width 5 height 5
type input "*******"
drag, startPoint x: 351, startPoint y: 220, endPoint x: 351, endPoint y: 284, distance: 64.5
click at [351, 284] on div at bounding box center [311, 275] width 180 height 115
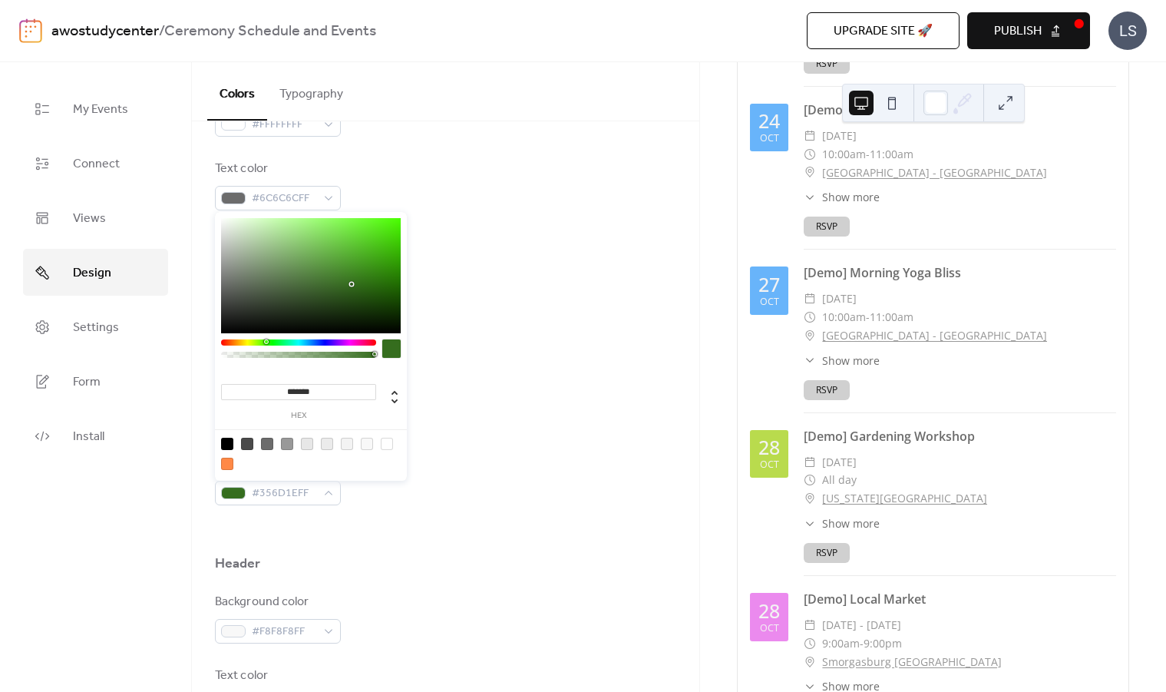
click at [521, 287] on div "Background color #FFFFFFFF Text color #6C6C6CFF Border color #E7E7E7FF Inner bo…" at bounding box center [445, 295] width 461 height 419
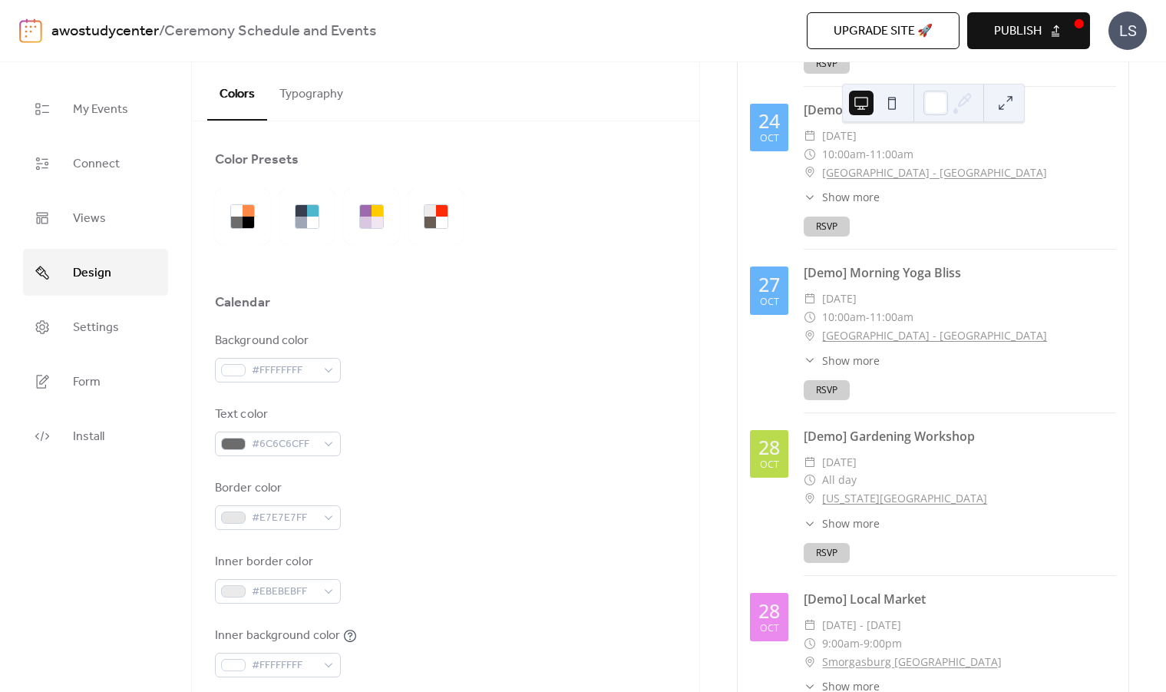
scroll to position [0, 0]
click at [897, 104] on button at bounding box center [892, 103] width 25 height 25
